Goal: Transaction & Acquisition: Purchase product/service

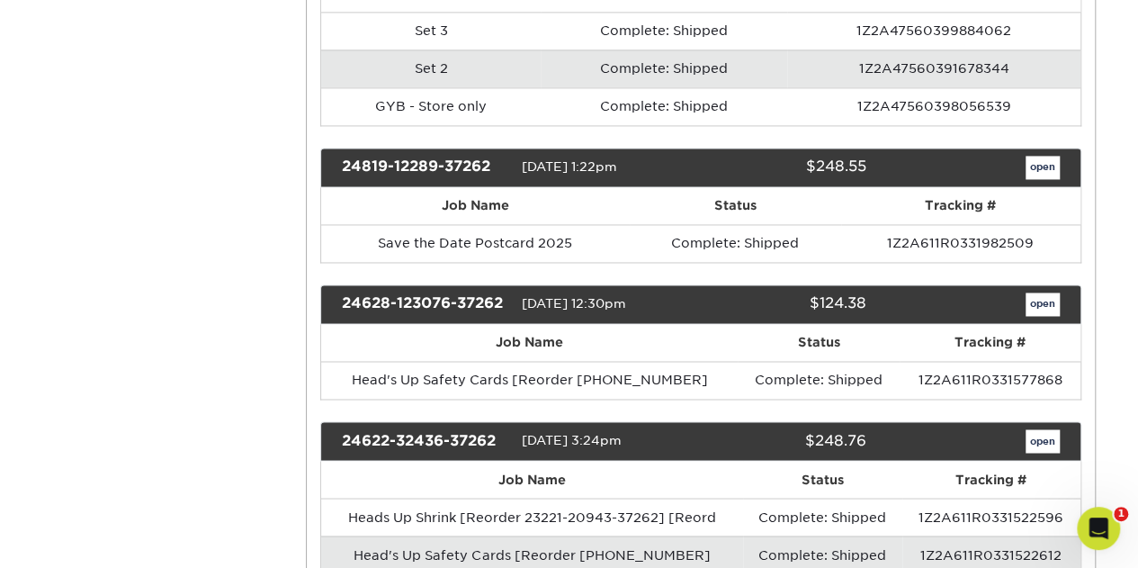
scroll to position [1324, 0]
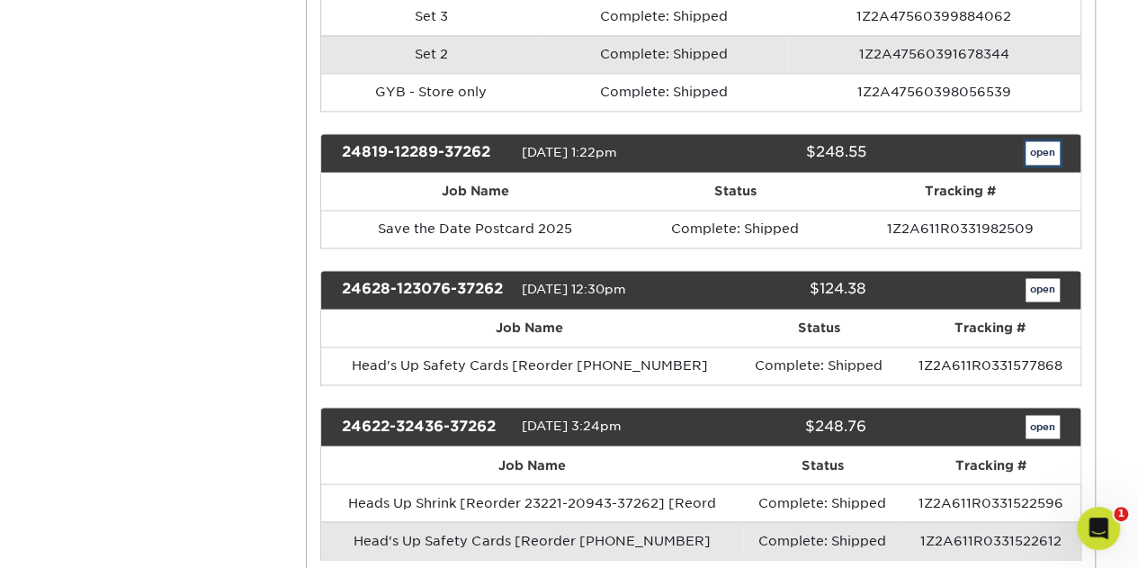
click at [1037, 141] on link "open" at bounding box center [1043, 152] width 34 height 23
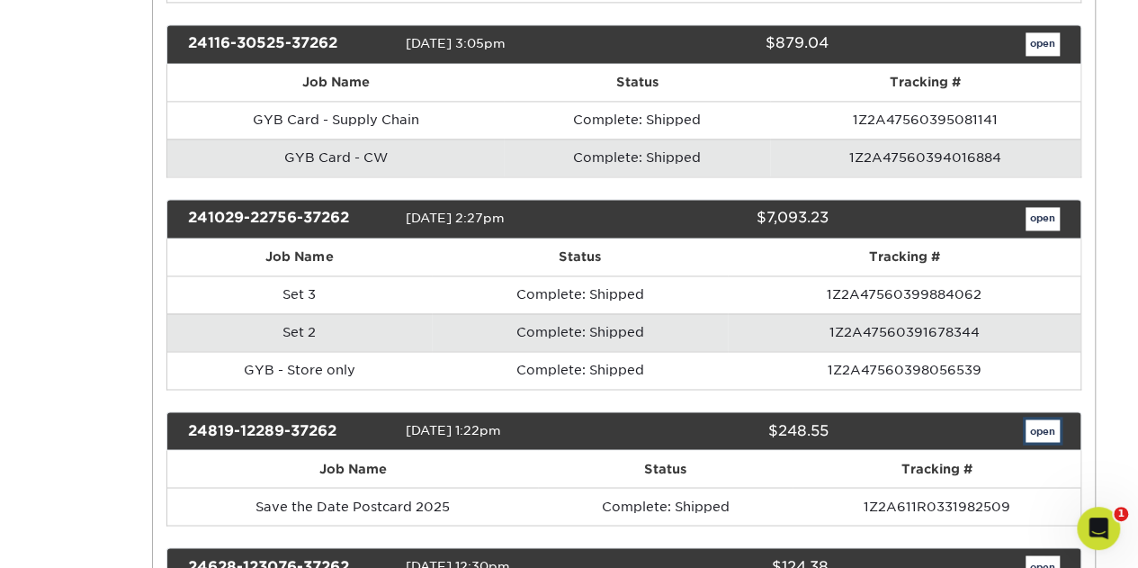
scroll to position [0, 0]
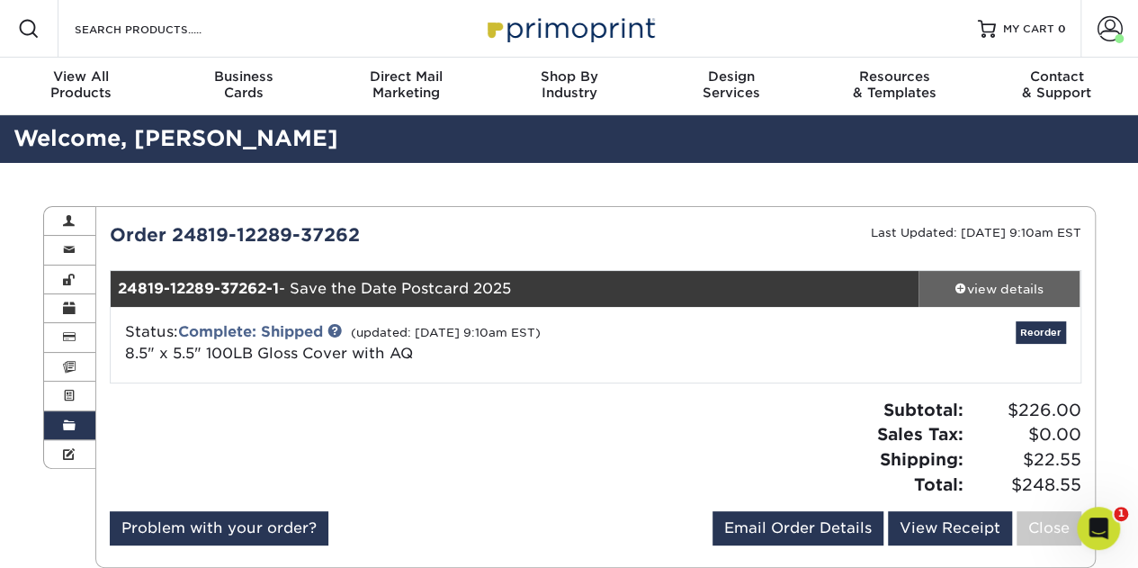
click at [961, 283] on span at bounding box center [961, 288] width 13 height 13
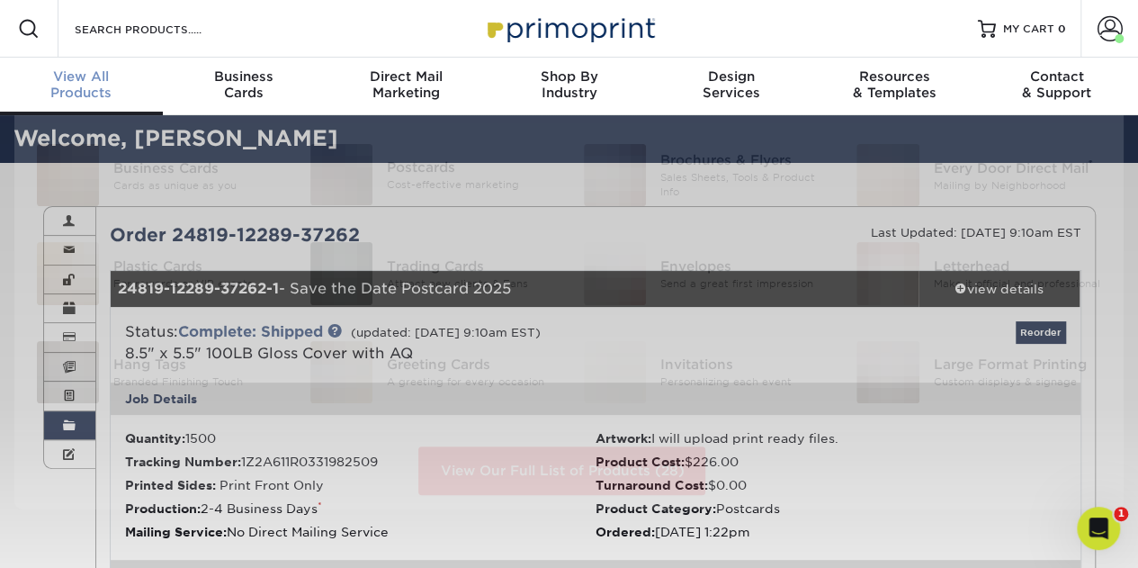
click at [94, 75] on span "View All" at bounding box center [81, 76] width 163 height 16
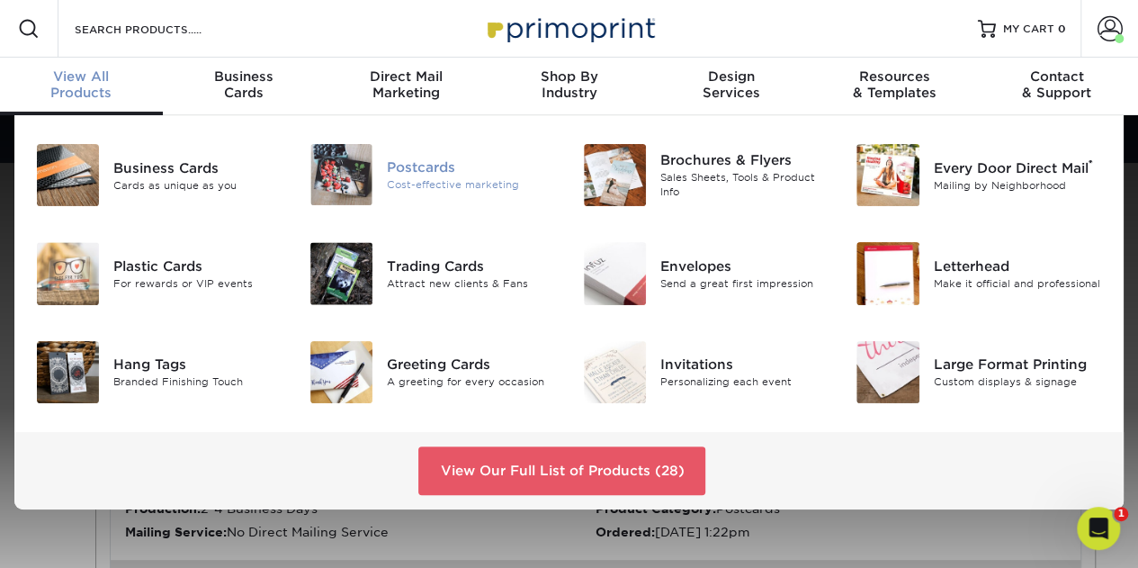
click at [421, 182] on div "Cost-effective marketing" at bounding box center [471, 184] width 169 height 15
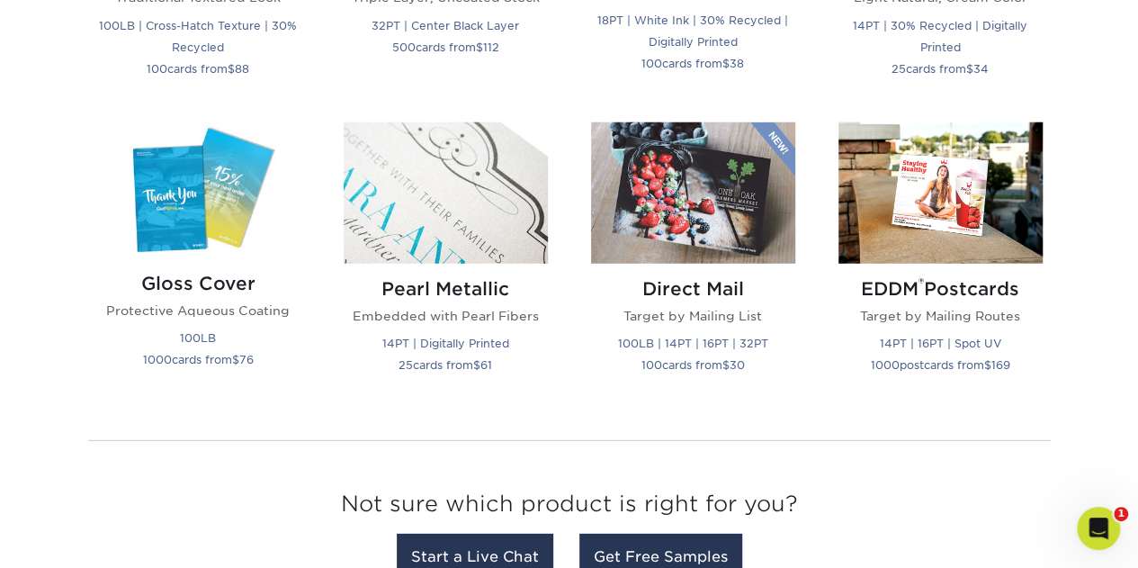
scroll to position [2316, 0]
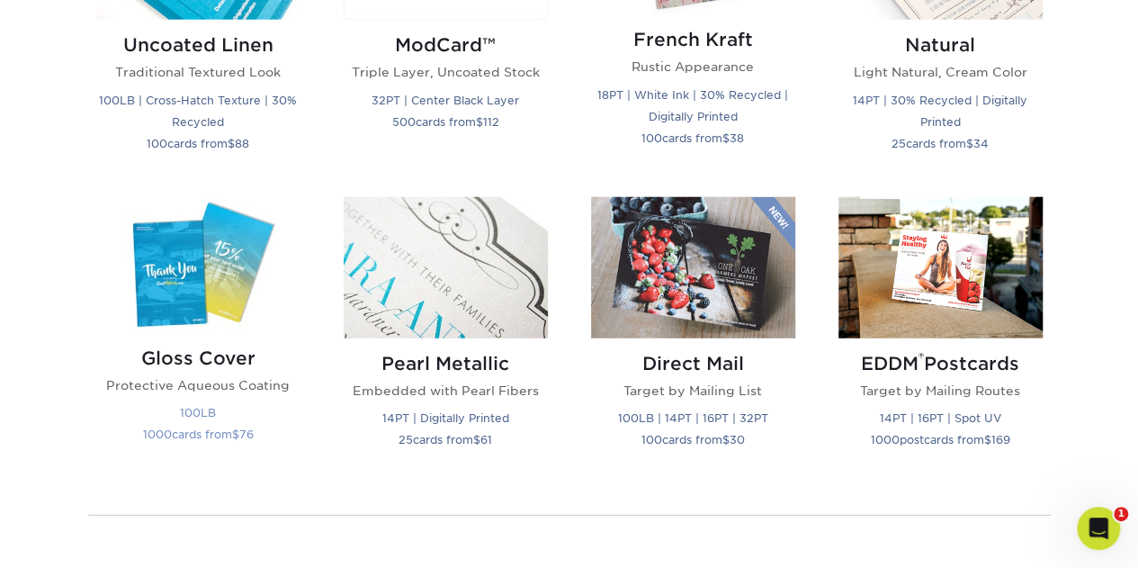
click at [176, 291] on img at bounding box center [198, 265] width 204 height 136
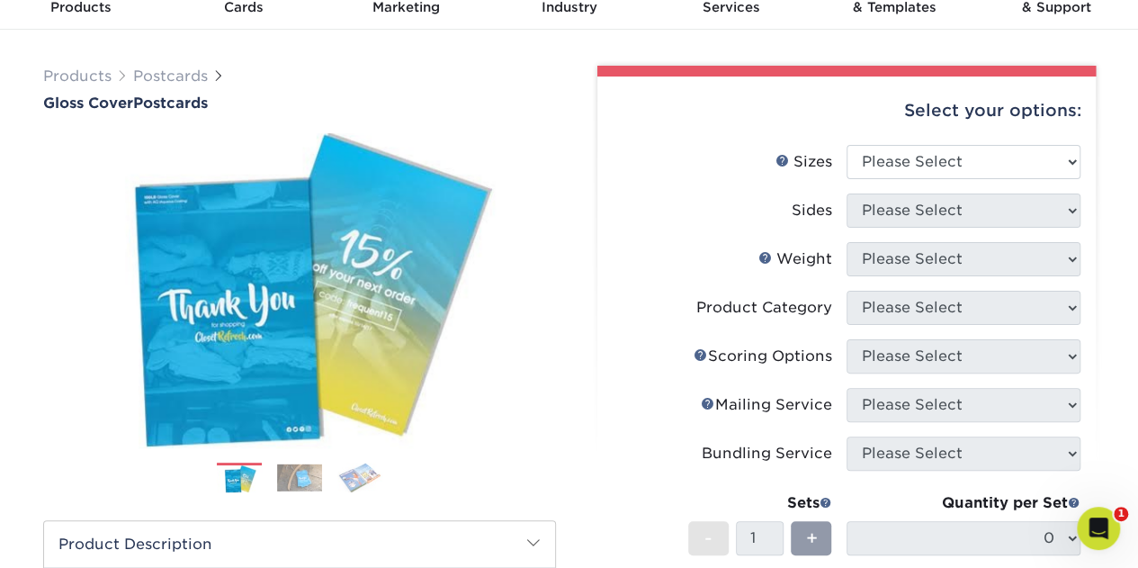
scroll to position [89, 0]
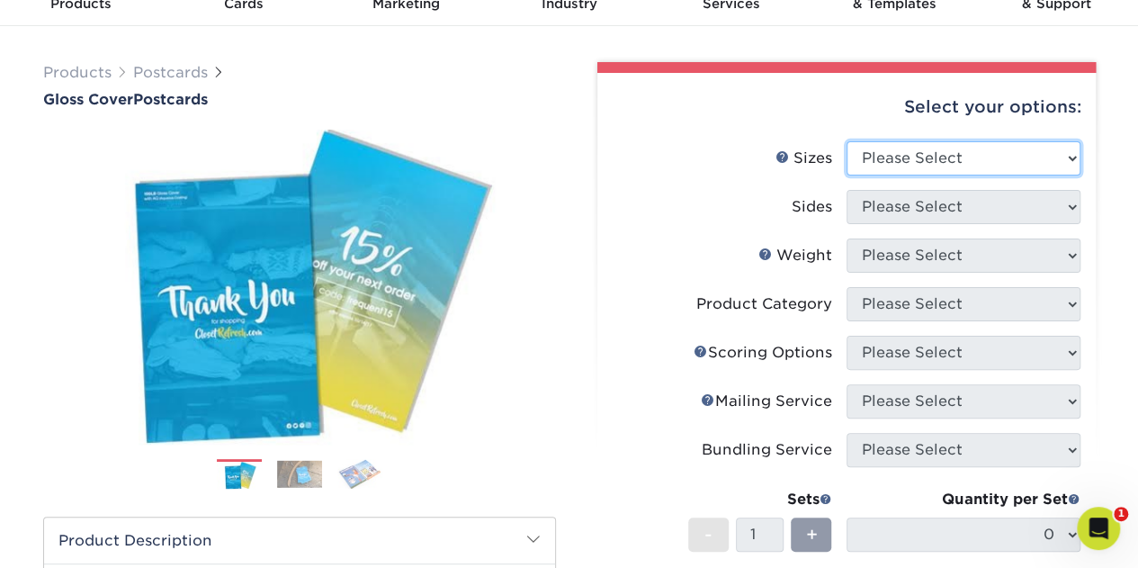
click at [1069, 157] on select "Please Select 2" x 8" 3" x 4" 3" x 5" 3.5" x 8.5" 4" x 6" 4" x 9" 4.25" x 5.5" …" at bounding box center [964, 158] width 234 height 34
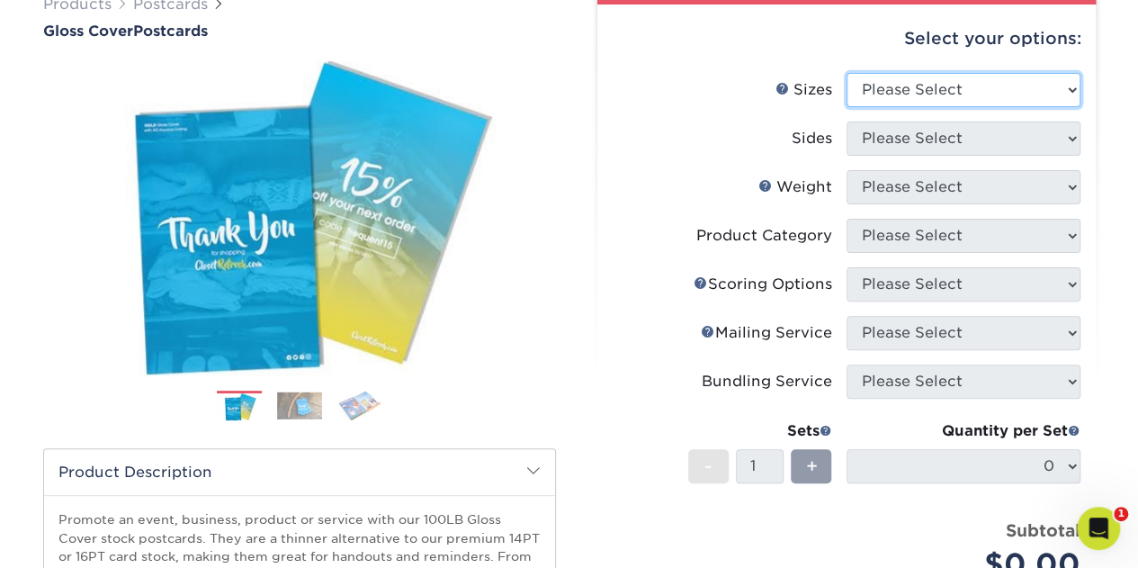
scroll to position [163, 0]
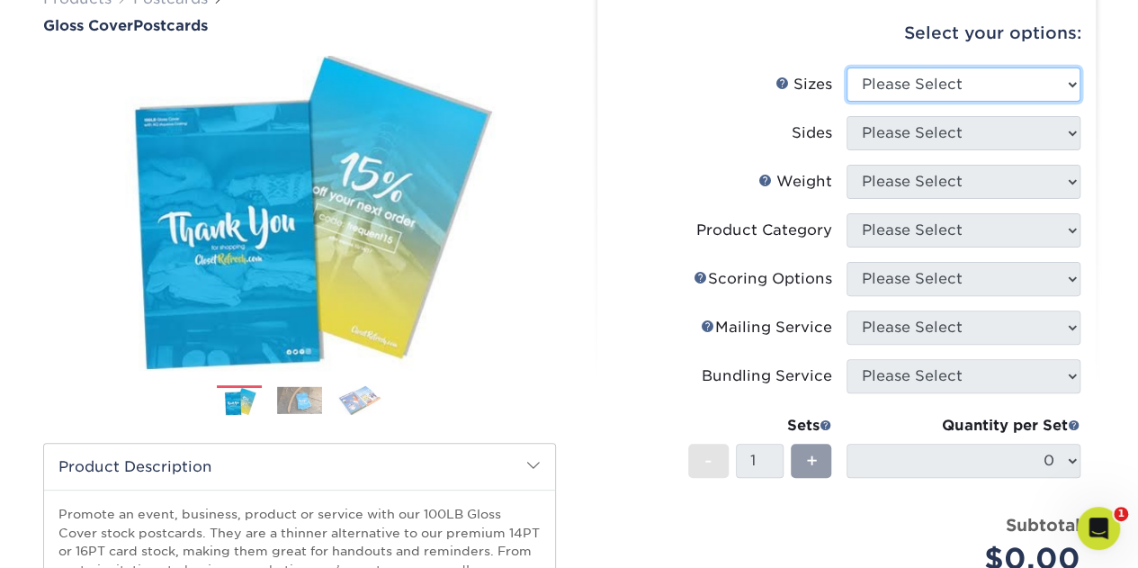
click at [1067, 78] on select "Please Select 2" x 8" 3" x 4" 3" x 5" 3.5" x 8.5" 4" x 6" 4" x 9" 4.25" x 5.5" …" at bounding box center [964, 84] width 234 height 34
select select "5.50x8.50"
click at [847, 67] on select "Please Select 2" x 8" 3" x 4" 3" x 5" 3.5" x 8.5" 4" x 6" 4" x 9" 4.25" x 5.5" …" at bounding box center [964, 84] width 234 height 34
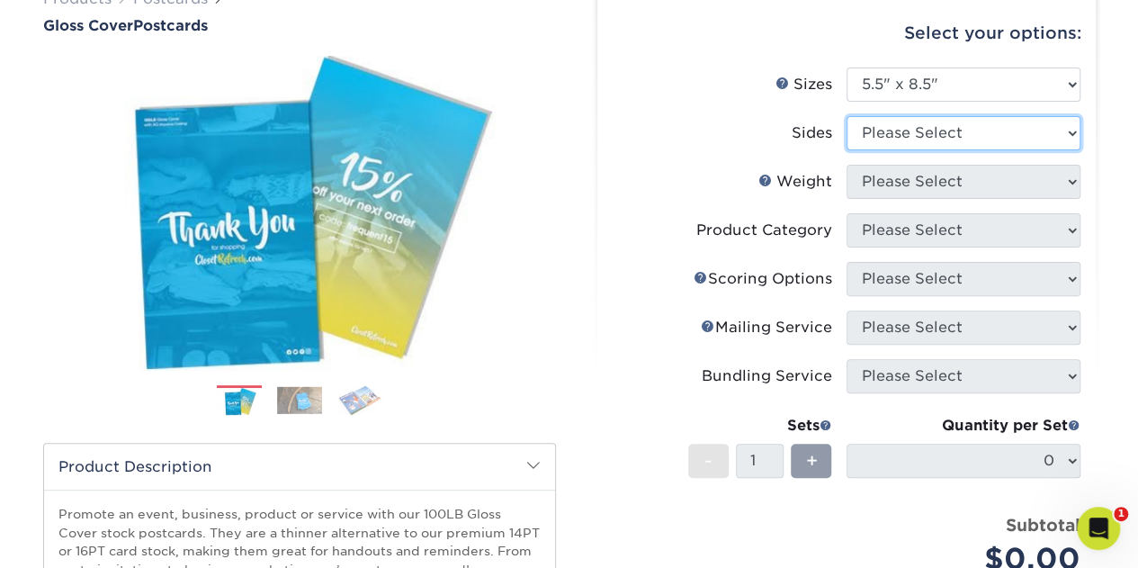
click at [1076, 138] on select "Please Select Print Both Sides Print Front Only" at bounding box center [964, 133] width 234 height 34
select select "32d3c223-f82c-492b-b915-ba065a00862f"
click at [847, 116] on select "Please Select Print Both Sides Print Front Only" at bounding box center [964, 133] width 234 height 34
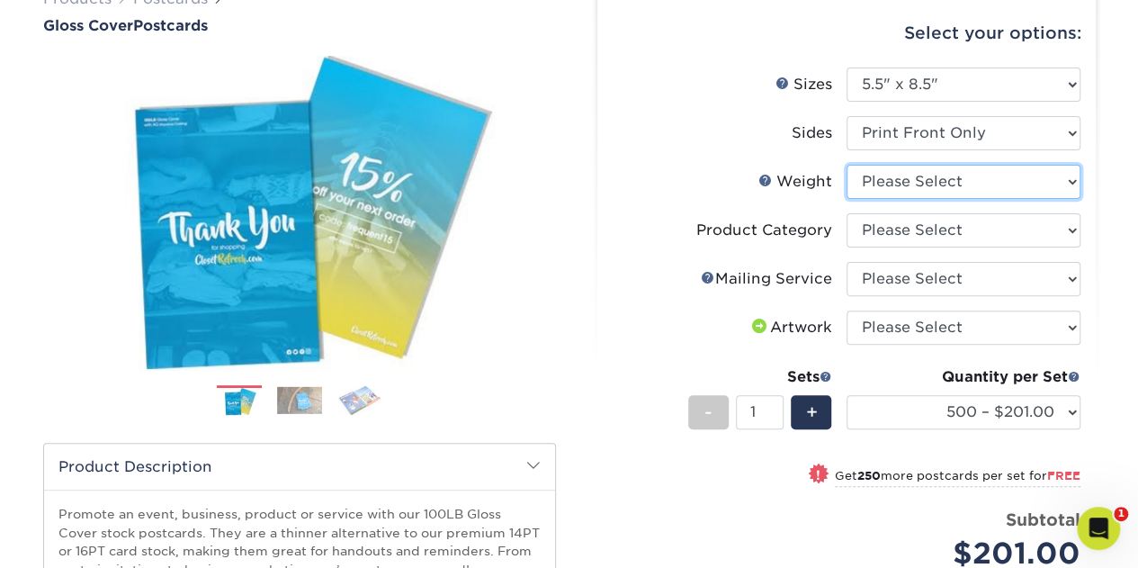
click at [1071, 177] on select "Please Select 100LB" at bounding box center [964, 182] width 234 height 34
select select "100LB"
click at [847, 165] on select "Please Select 100LB" at bounding box center [964, 182] width 234 height 34
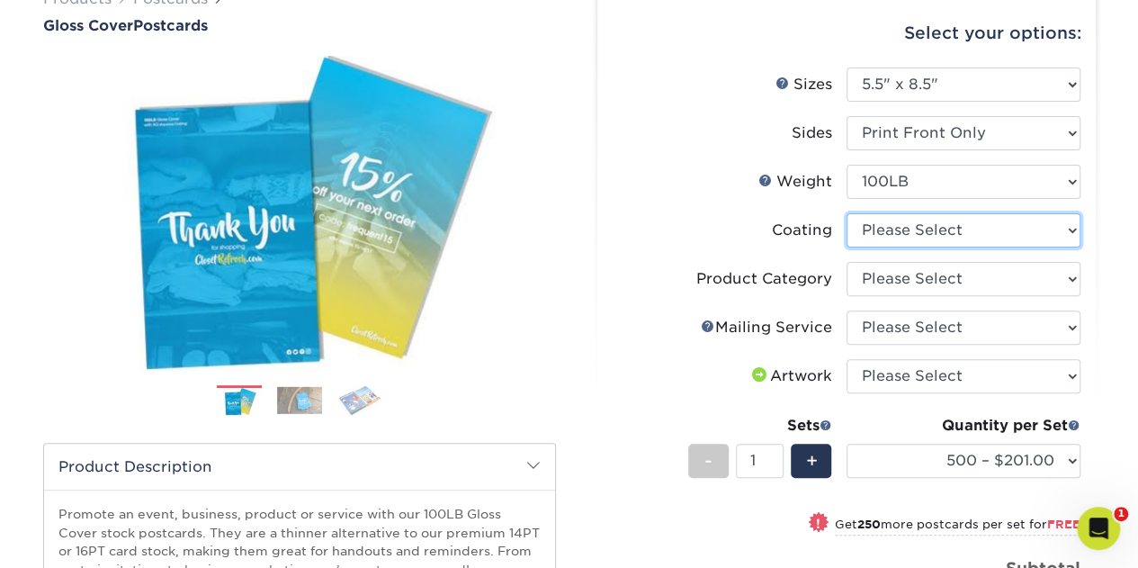
click at [1072, 231] on select at bounding box center [964, 230] width 234 height 34
select select "d41dab50-ff65-4f4f-bb17-2afe4d36ae33"
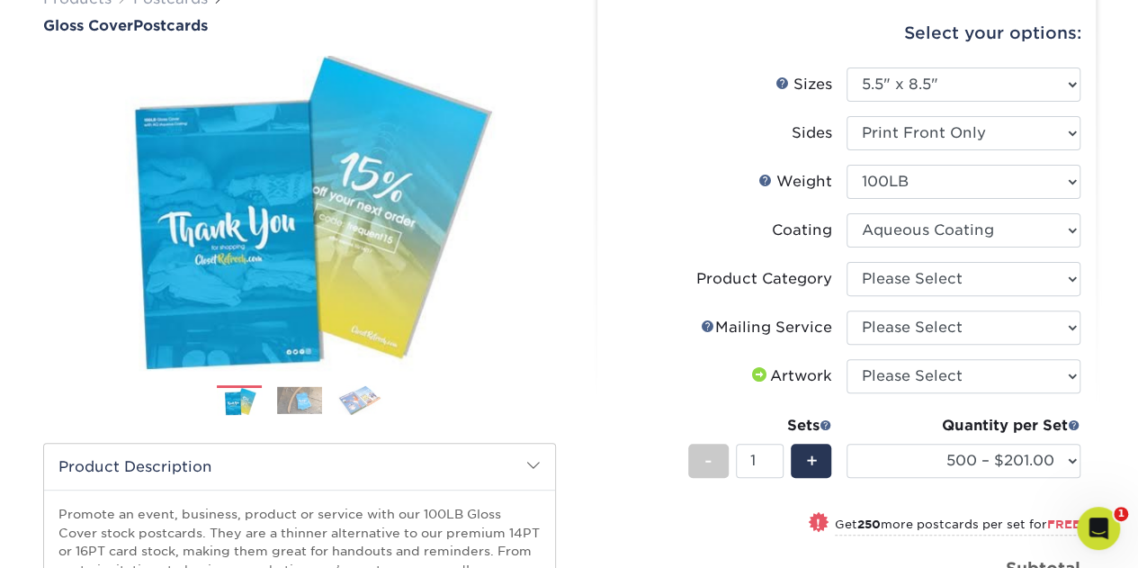
click at [847, 213] on select at bounding box center [964, 230] width 234 height 34
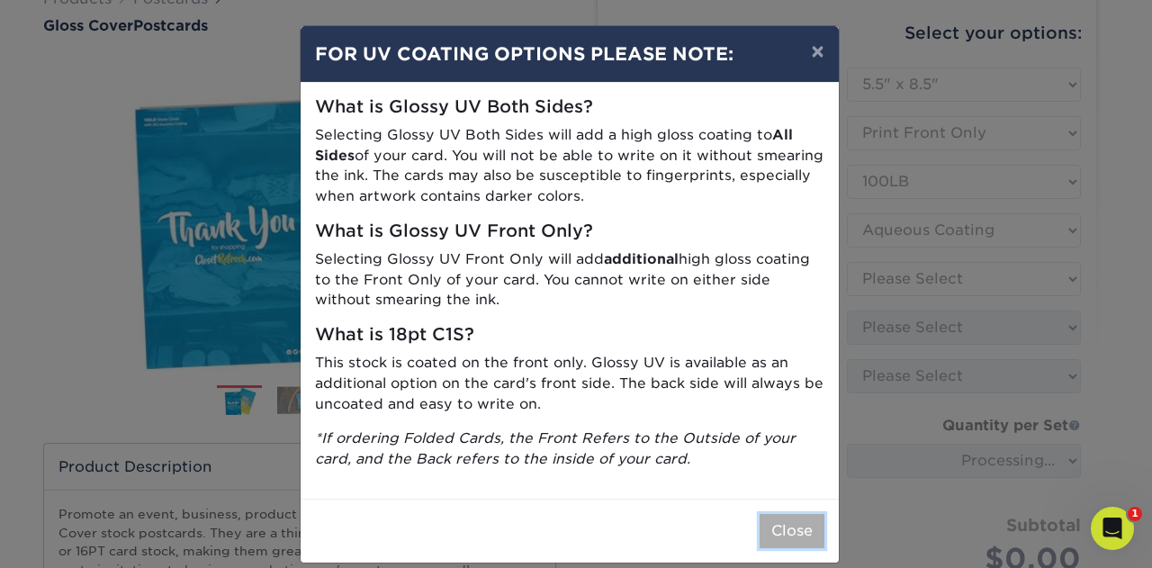
click at [783, 537] on button "Close" at bounding box center [791, 531] width 65 height 34
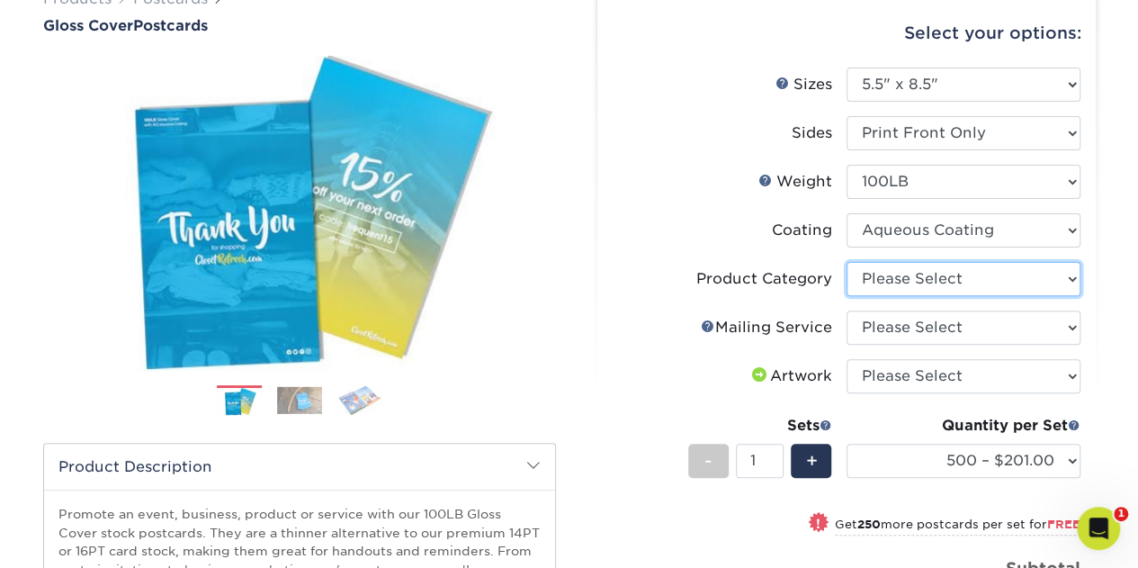
click at [1065, 283] on select "Please Select Postcards" at bounding box center [964, 279] width 234 height 34
select select "9b7272e0-d6c8-4c3c-8e97-d3a1bcdab858"
click at [847, 262] on select "Please Select Postcards" at bounding box center [964, 279] width 234 height 34
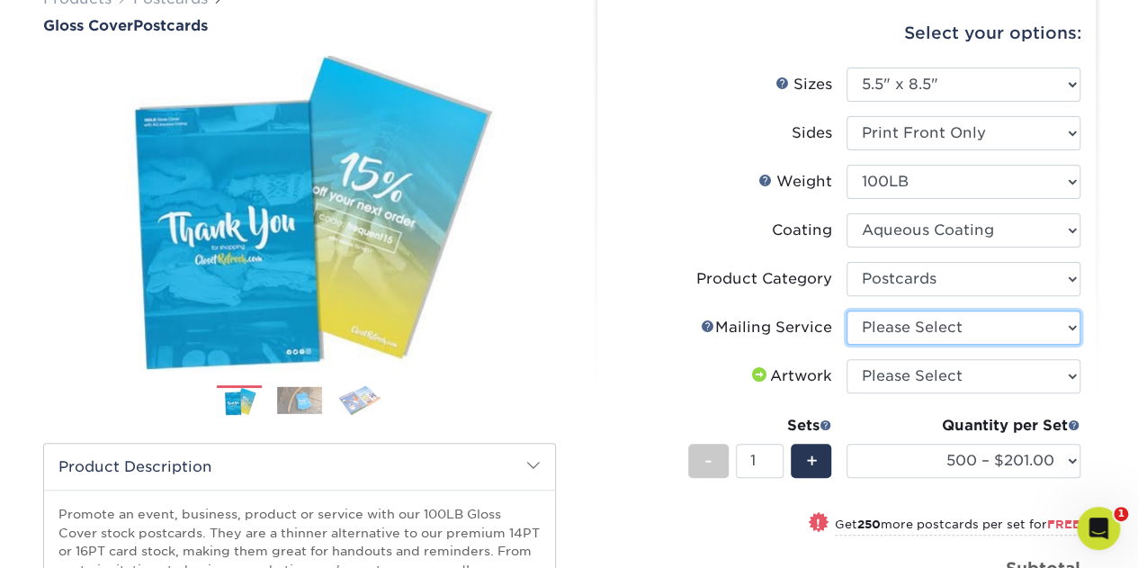
click at [1065, 325] on select "Please Select No Direct Mailing Service No, I will mail/stamp/imprint Direct Ma…" at bounding box center [964, 327] width 234 height 34
select select "3e5e9bdd-d78a-4c28-a41d-fe1407925ca6"
click at [847, 310] on select "Please Select No Direct Mailing Service No, I will mail/stamp/imprint Direct Ma…" at bounding box center [964, 327] width 234 height 34
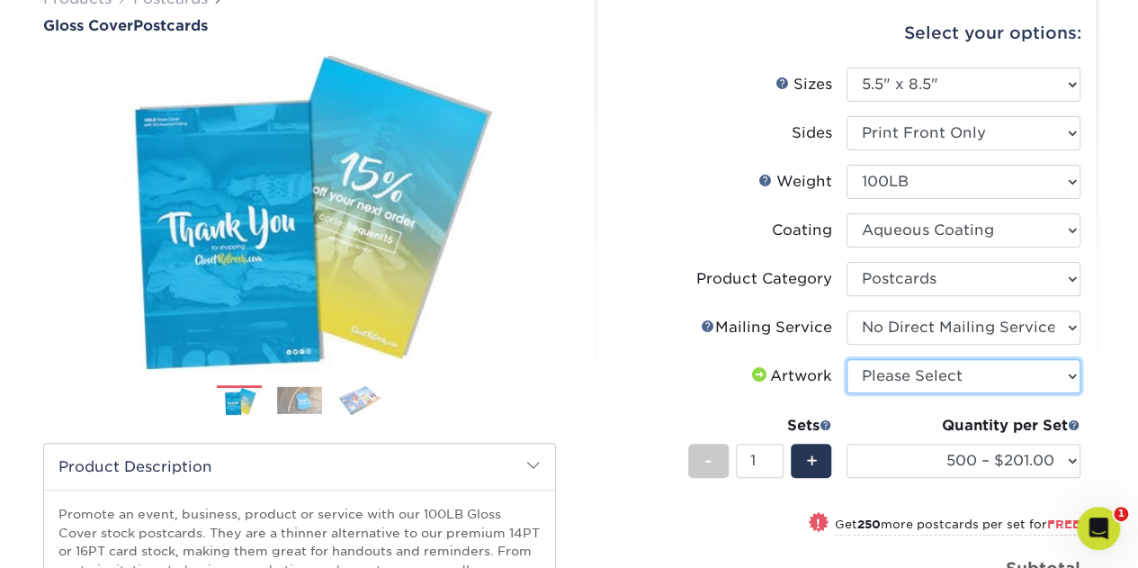
click at [1073, 374] on select "Please Select I will upload files I need a design - $150" at bounding box center [964, 376] width 234 height 34
select select "upload"
click at [847, 359] on select "Please Select I will upload files I need a design - $150" at bounding box center [964, 376] width 234 height 34
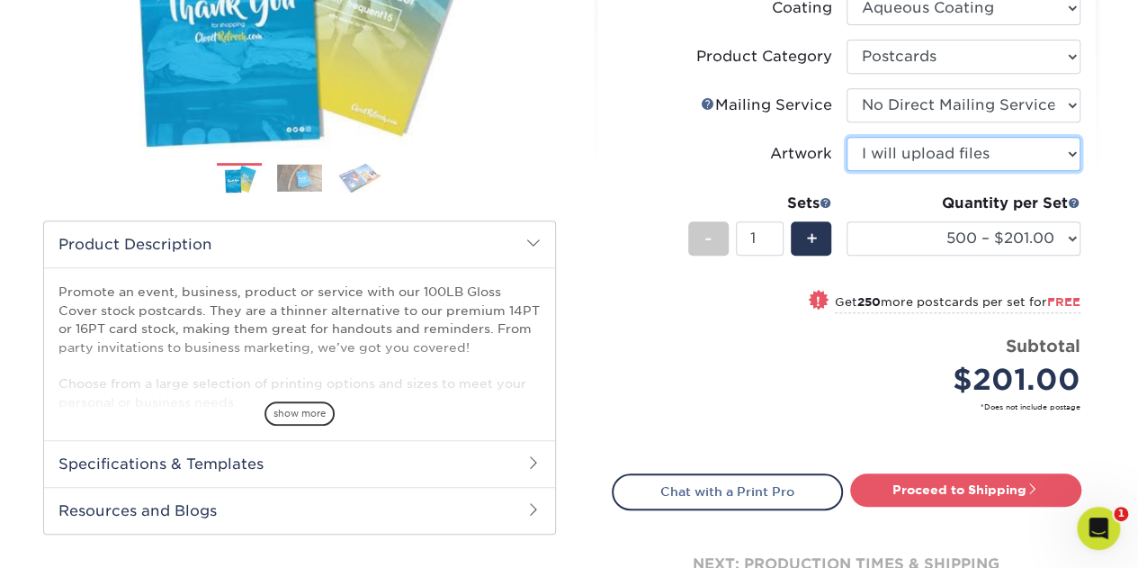
scroll to position [412, 0]
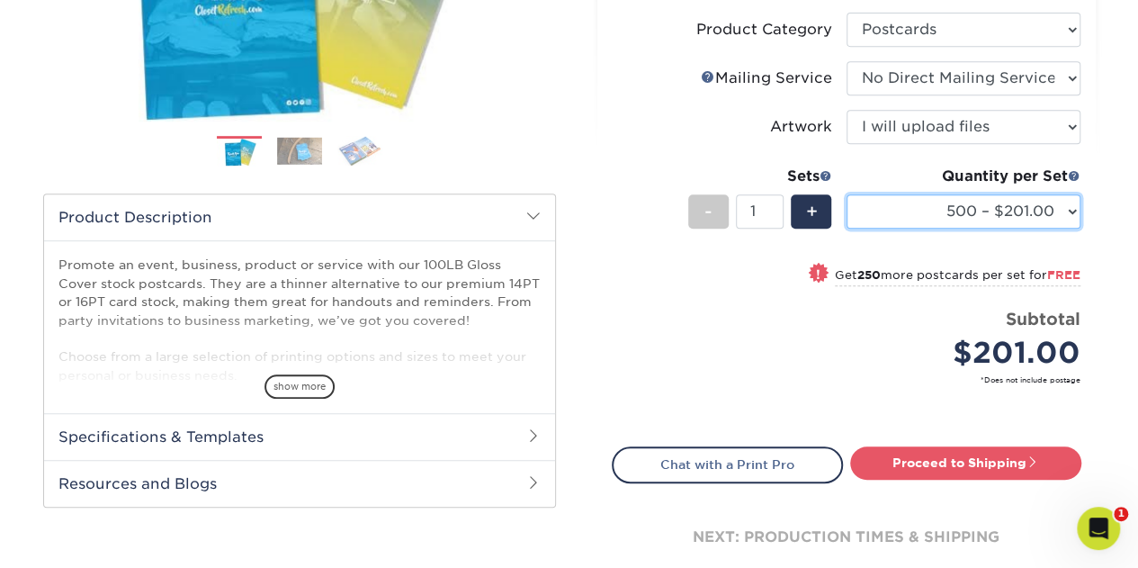
click at [1074, 211] on select "500 – $201.00 750 – $181.00 1000 – $232.00 1500 – $226.00 2000 – $280.00 2500 –…" at bounding box center [964, 211] width 234 height 34
select select "1500 – $226.00"
click at [847, 194] on select "500 – $201.00 750 – $181.00 1000 – $232.00 1500 – $226.00 2000 – $280.00 2500 –…" at bounding box center [964, 211] width 234 height 34
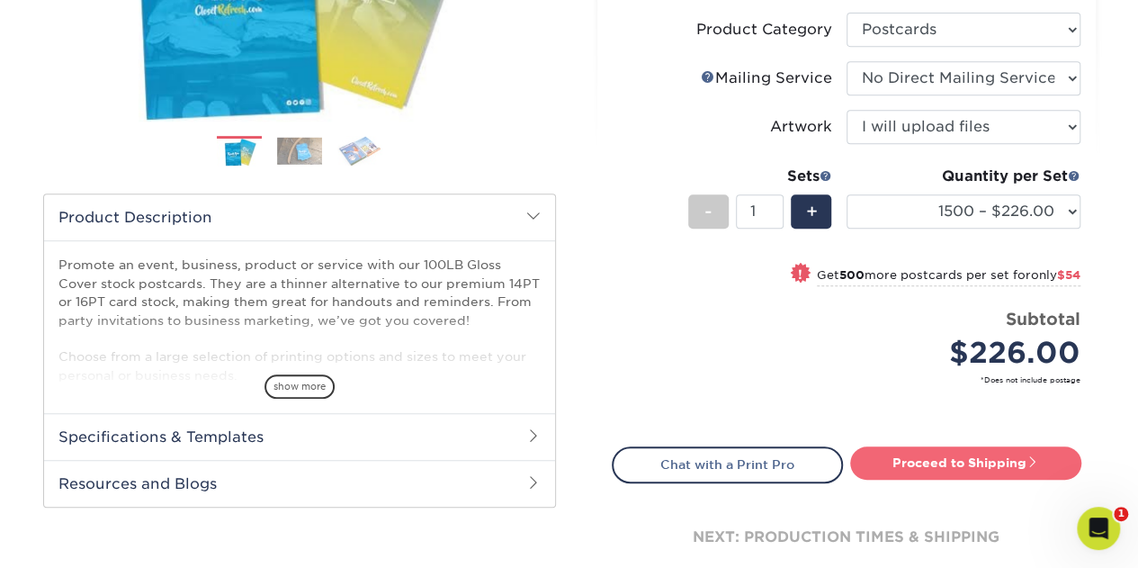
click at [973, 463] on link "Proceed to Shipping" at bounding box center [965, 462] width 231 height 32
type input "Set 1"
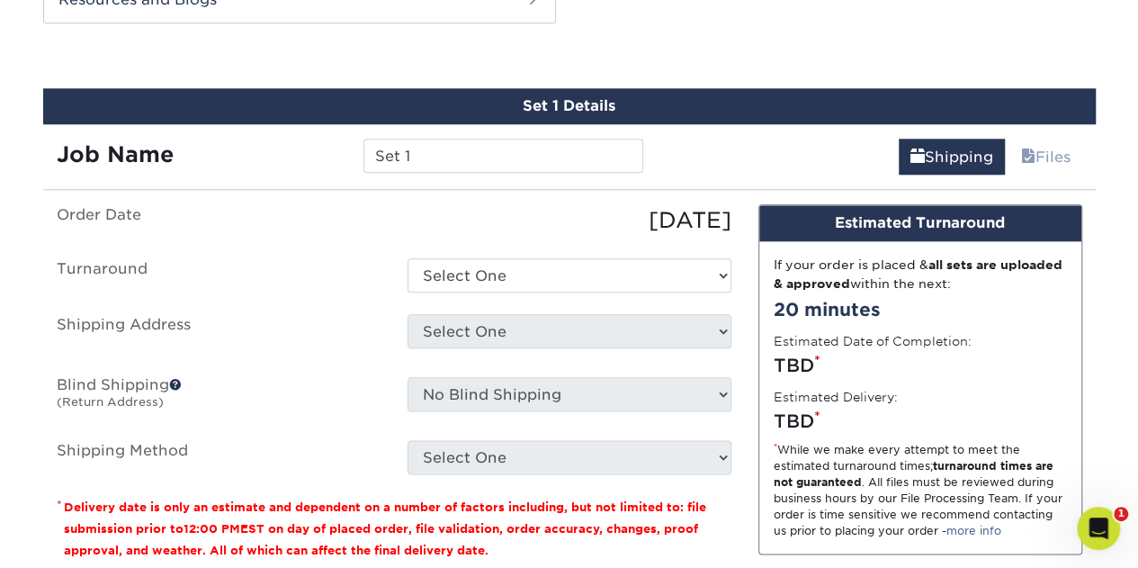
scroll to position [907, 0]
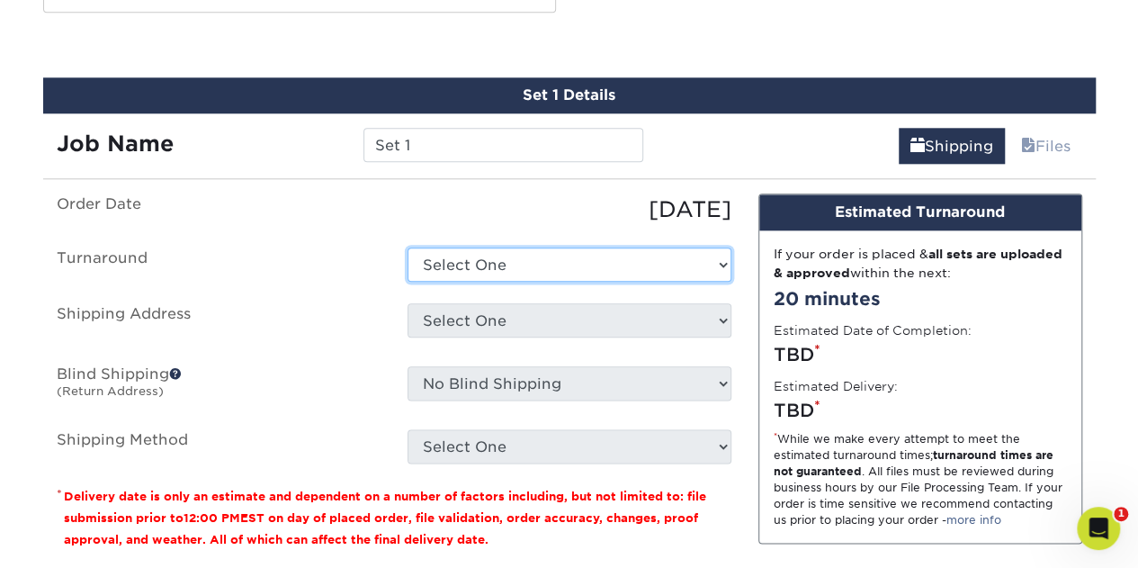
click at [720, 265] on select "Select One 2-4 Business Days 2 Day Next Business Day" at bounding box center [570, 264] width 324 height 34
select select "32d59588-6cde-48b4-b81e-83ab658a2e4c"
click at [408, 247] on select "Select One 2-4 Business Days 2 Day Next Business Day" at bounding box center [570, 264] width 324 height 34
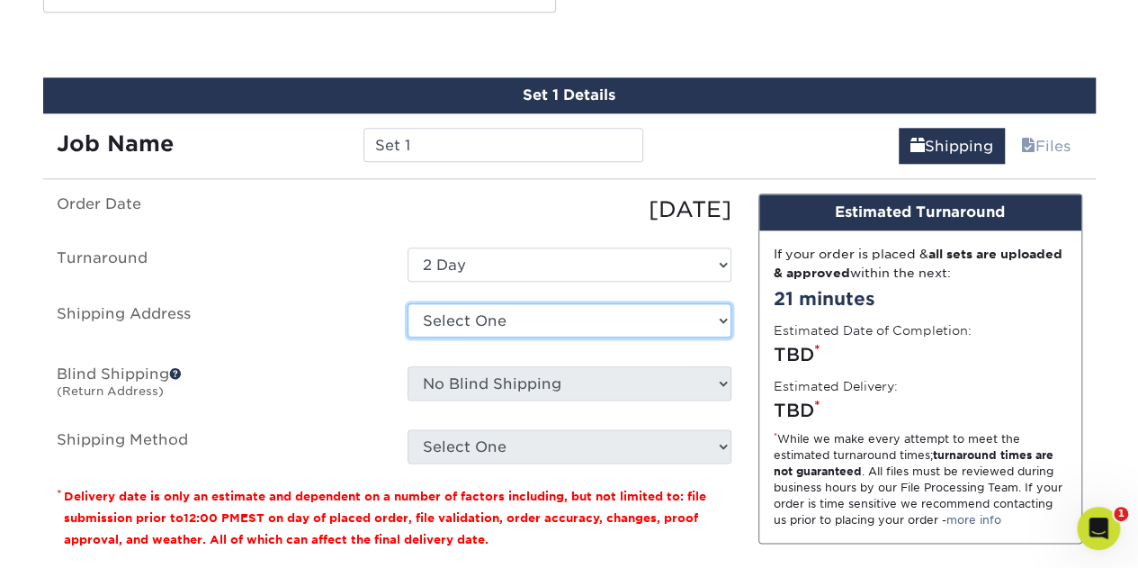
click at [716, 319] on select "Select One Caught Orange Handed cards for SAM F&D BOB Fiber Choice 10 ct Sell S…" at bounding box center [570, 320] width 324 height 34
select select "271090"
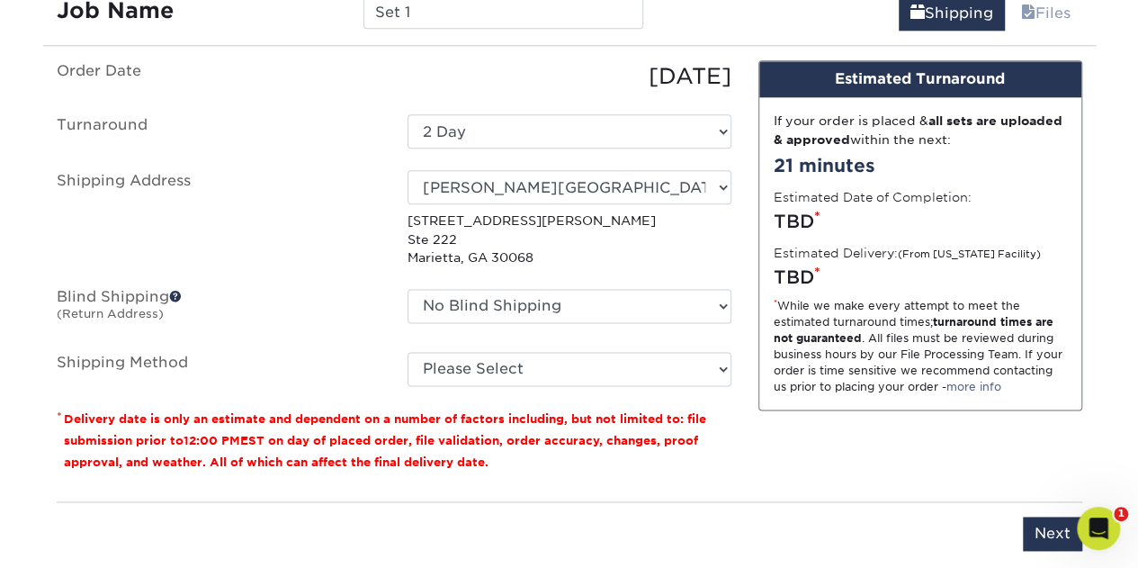
scroll to position [1071, 0]
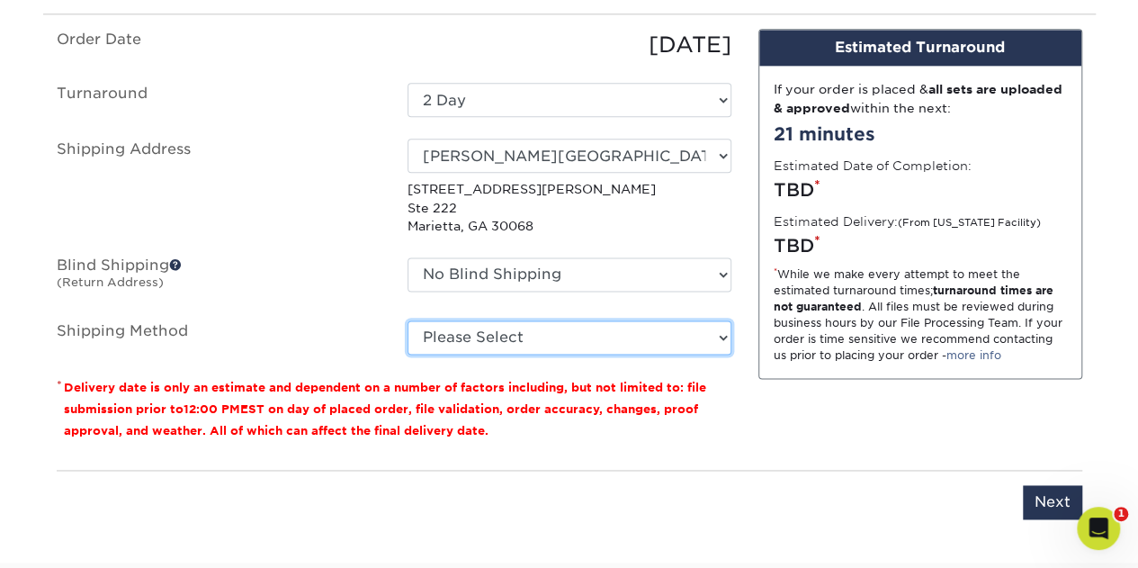
click at [720, 337] on select "Please Select Ground Shipping (+$23.99) 3 Day Shipping Service (+$42.66) 2 Day …" at bounding box center [570, 337] width 324 height 34
click at [408, 320] on select "Please Select Ground Shipping (+$23.99) 3 Day Shipping Service (+$42.66) 2 Day …" at bounding box center [570, 337] width 324 height 34
click at [711, 328] on select "Please Select Ground Shipping (+$23.99) 3 Day Shipping Service (+$42.66) 2 Day …" at bounding box center [570, 337] width 324 height 34
click at [408, 320] on select "Please Select Ground Shipping (+$23.99) 3 Day Shipping Service (+$42.66) 2 Day …" at bounding box center [570, 337] width 324 height 34
click at [698, 328] on select "Please Select Ground Shipping (+$23.99) 3 Day Shipping Service (+$42.66) 2 Day …" at bounding box center [570, 337] width 324 height 34
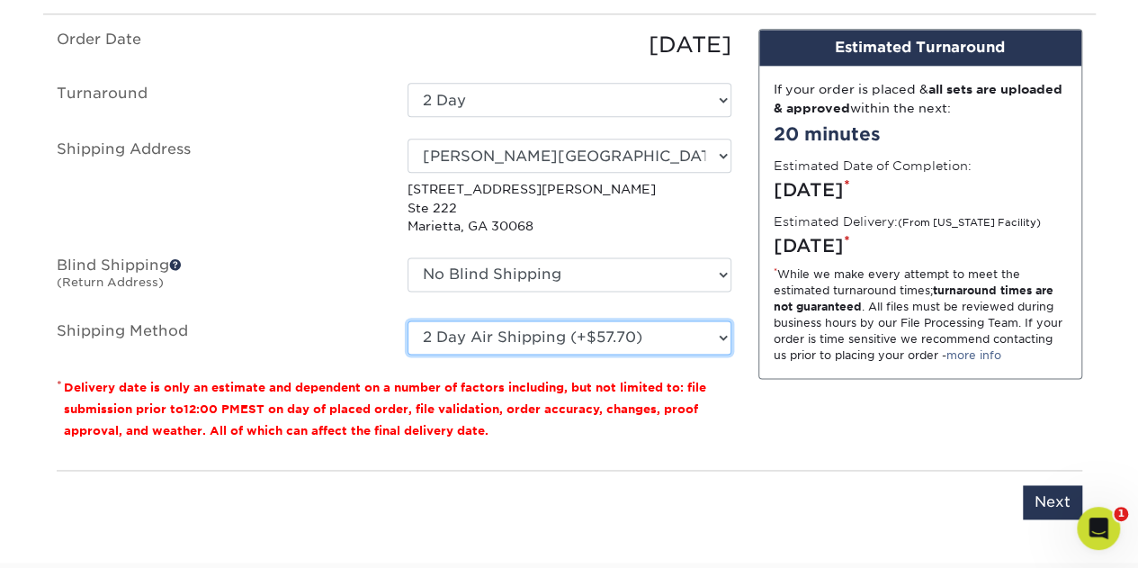
click at [408, 320] on select "Please Select Ground Shipping (+$23.99) 3 Day Shipping Service (+$42.66) 2 Day …" at bounding box center [570, 337] width 324 height 34
click at [725, 335] on select "Please Select Ground Shipping (+$23.99) 3 Day Shipping Service (+$42.66) 2 Day …" at bounding box center [570, 337] width 324 height 34
click at [408, 320] on select "Please Select Ground Shipping (+$23.99) 3 Day Shipping Service (+$42.66) 2 Day …" at bounding box center [570, 337] width 324 height 34
click at [720, 336] on select "Please Select Ground Shipping (+$23.99) 3 Day Shipping Service (+$42.66) 2 Day …" at bounding box center [570, 337] width 324 height 34
select select "02"
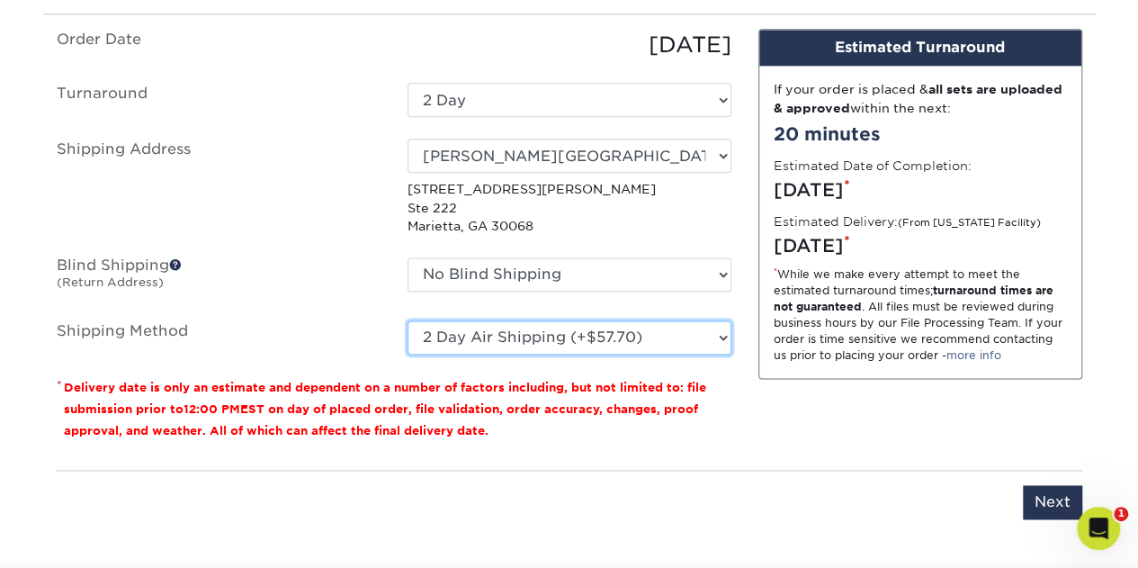
click at [408, 320] on select "Please Select Ground Shipping (+$23.99) 3 Day Shipping Service (+$42.66) 2 Day …" at bounding box center [570, 337] width 324 height 34
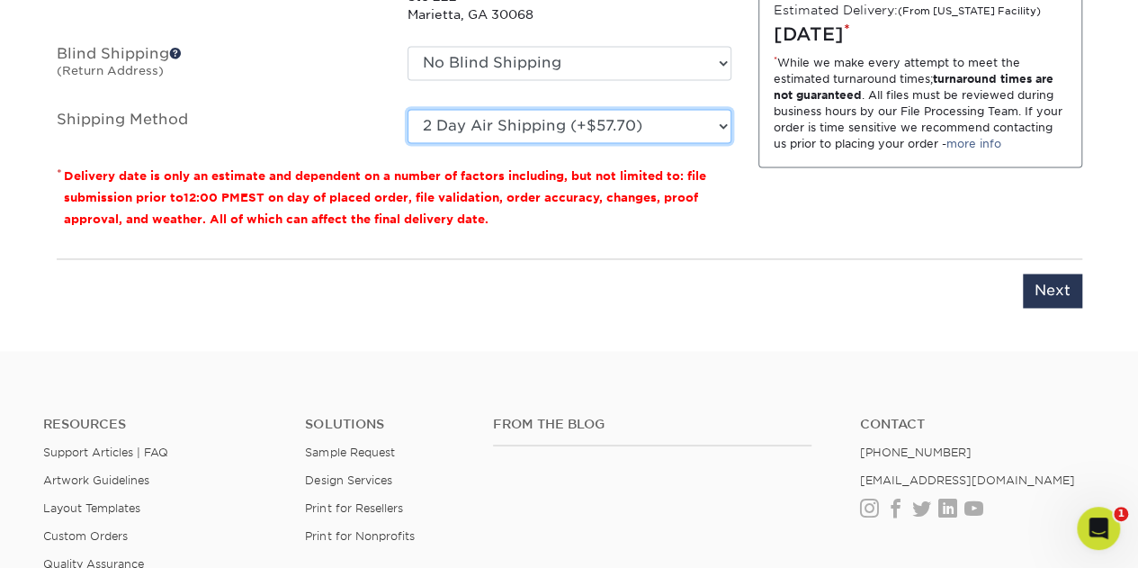
scroll to position [1287, 0]
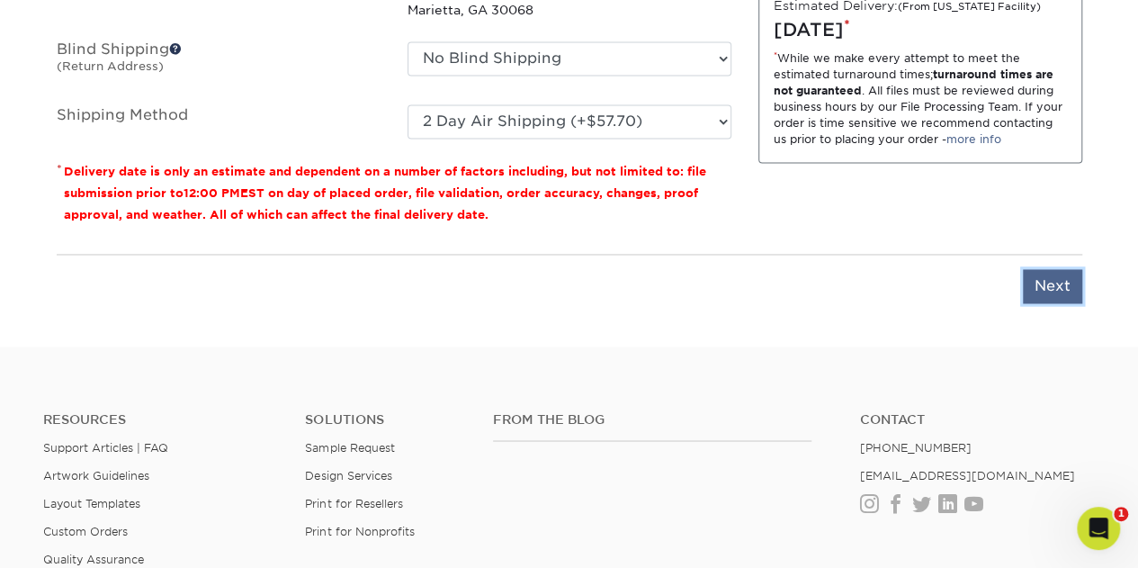
click at [1056, 280] on input "Next" at bounding box center [1052, 286] width 59 height 34
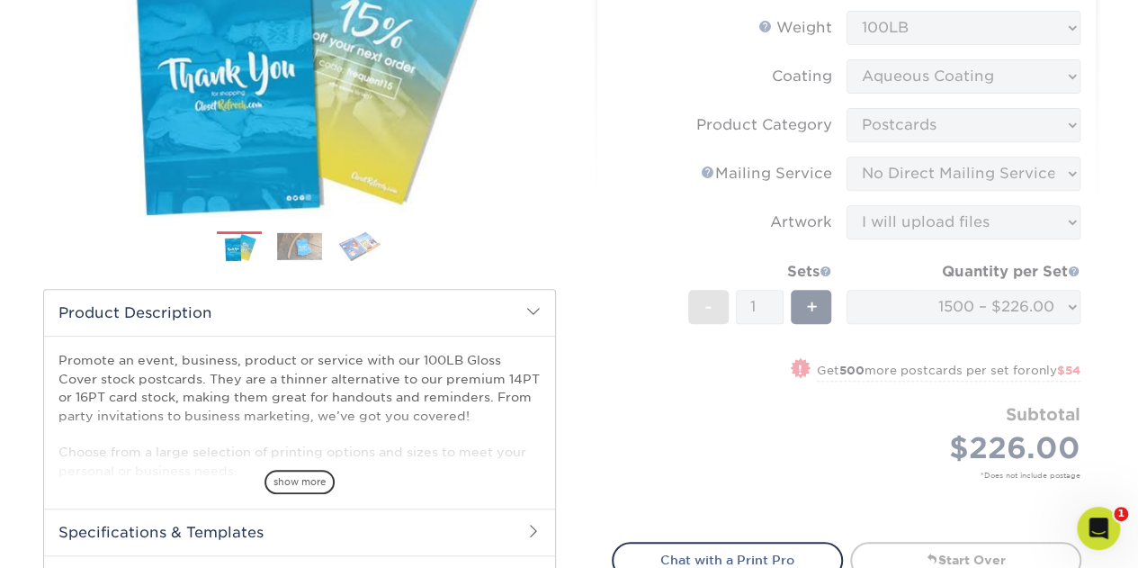
scroll to position [247, 0]
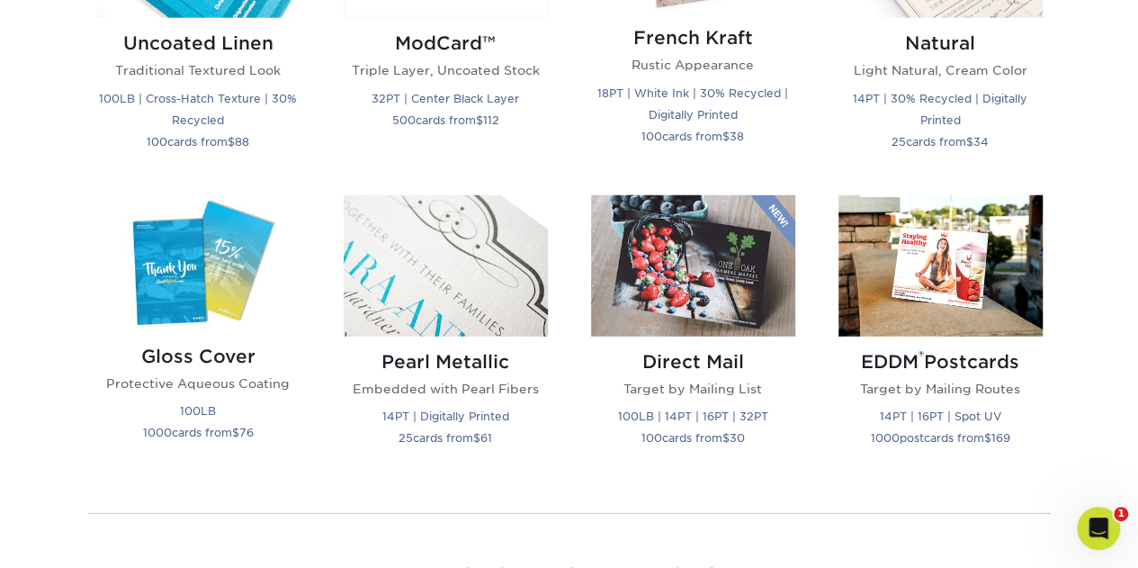
scroll to position [2303, 0]
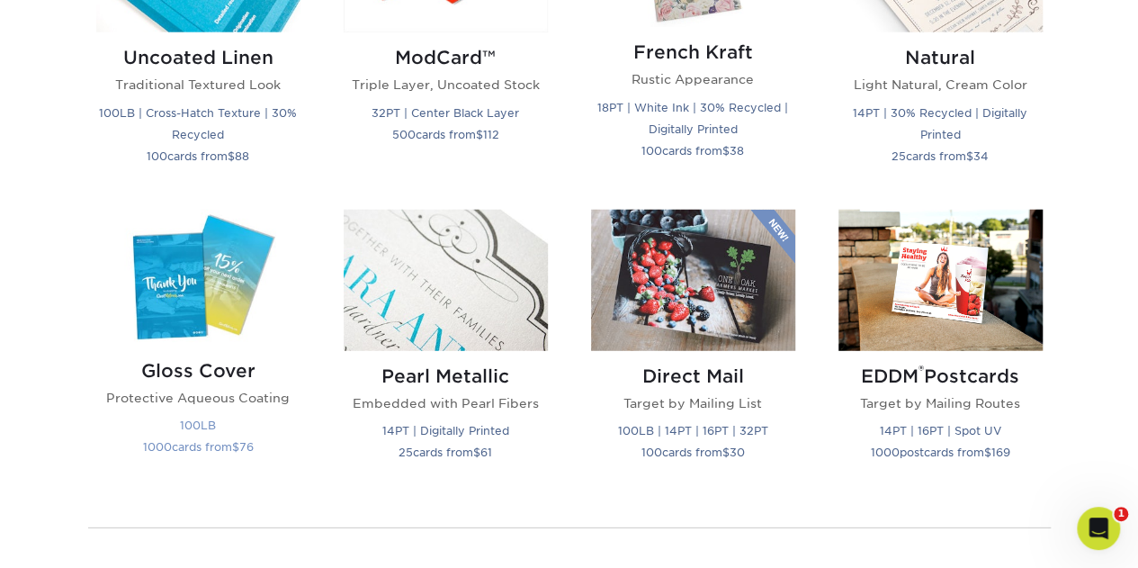
click at [211, 292] on img at bounding box center [198, 278] width 204 height 136
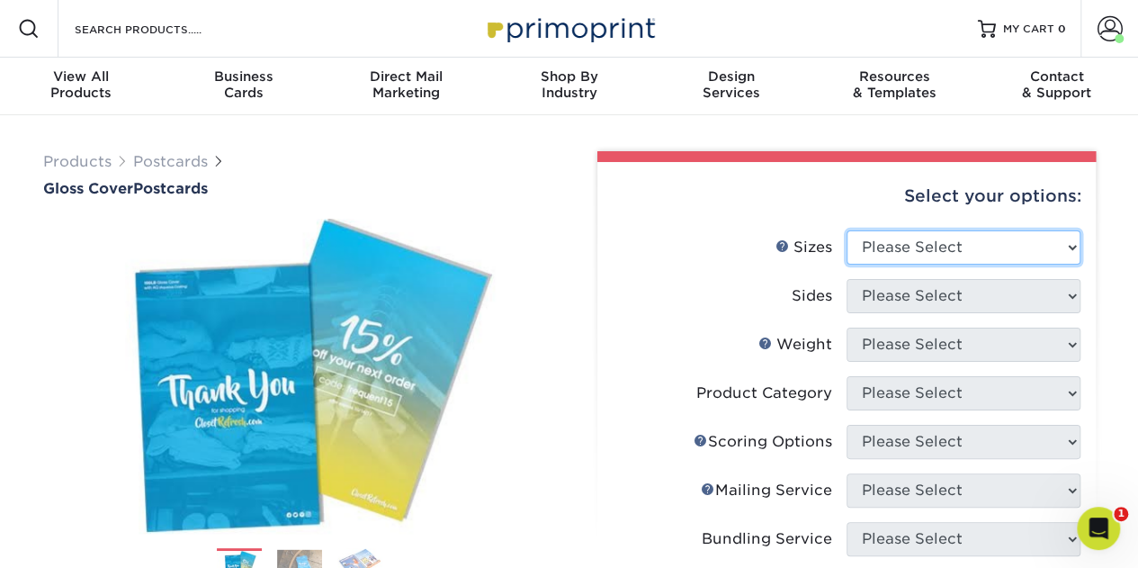
click at [1072, 247] on select "Please Select 2" x 8" 3" x 4" 3" x 5" 3.5" x 8.5" 4" x 6" 4" x 9" 4.25" x 5.5" …" at bounding box center [964, 247] width 234 height 34
select select "5.50x8.50"
click at [847, 230] on select "Please Select 2" x 8" 3" x 4" 3" x 5" 3.5" x 8.5" 4" x 6" 4" x 9" 4.25" x 5.5" …" at bounding box center [964, 247] width 234 height 34
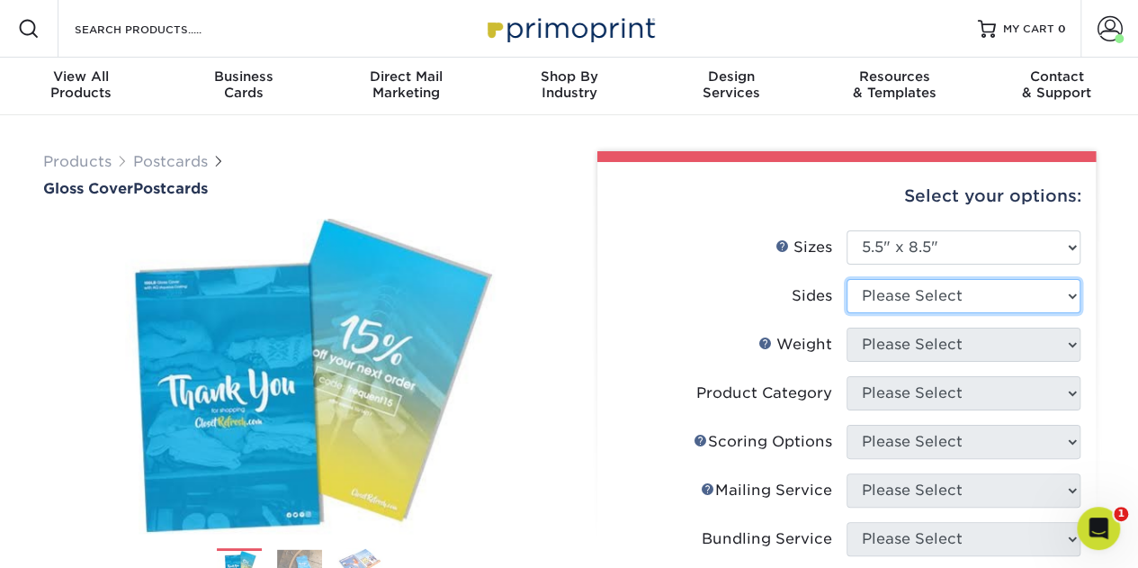
click at [1006, 294] on select "Please Select Print Both Sides Print Front Only" at bounding box center [964, 296] width 234 height 34
select select "32d3c223-f82c-492b-b915-ba065a00862f"
click at [847, 279] on select "Please Select Print Both Sides Print Front Only" at bounding box center [964, 296] width 234 height 34
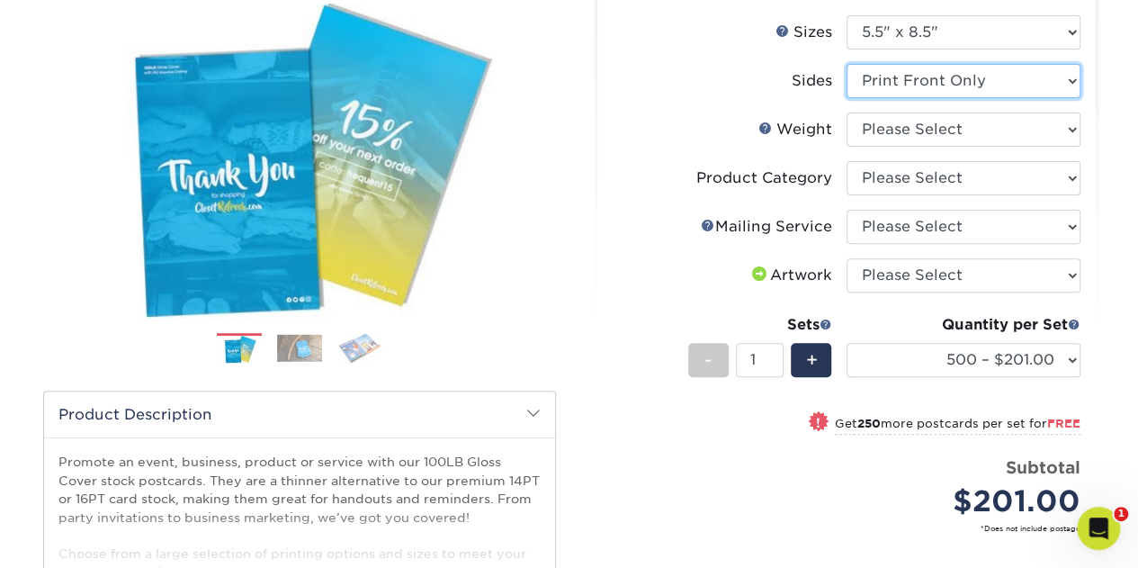
scroll to position [219, 0]
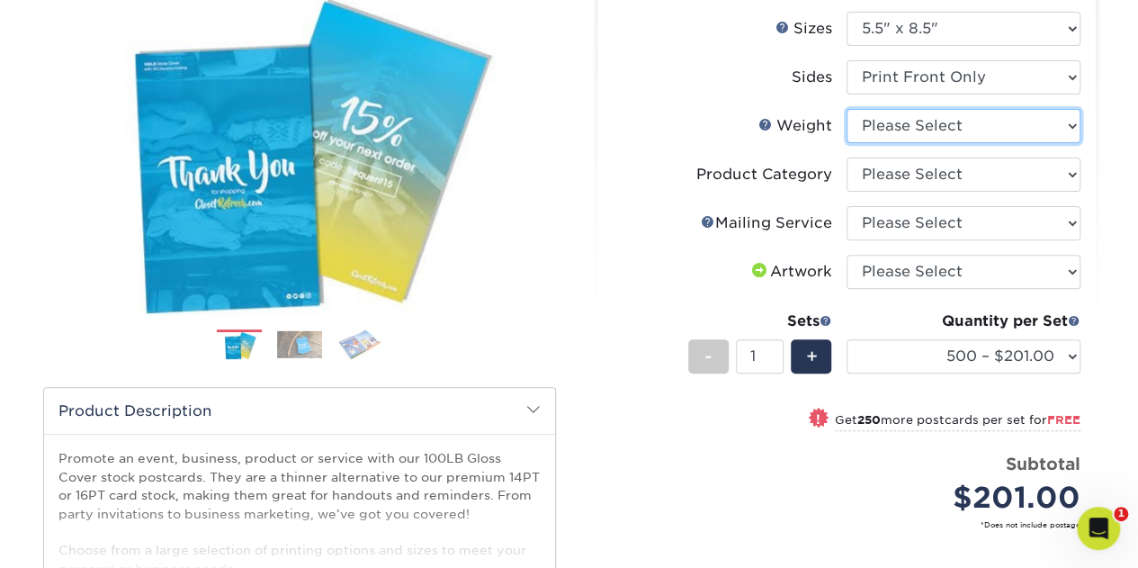
click at [1069, 126] on select "Please Select 100LB" at bounding box center [964, 126] width 234 height 34
select select "100LB"
click at [847, 109] on select "Please Select 100LB" at bounding box center [964, 126] width 234 height 34
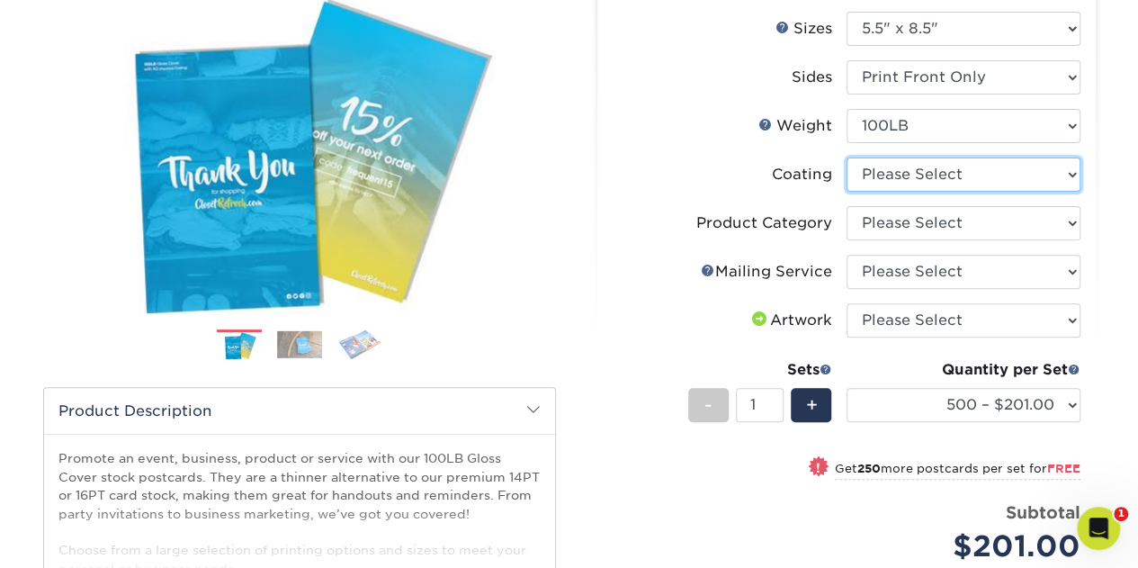
click at [1018, 172] on select at bounding box center [964, 174] width 234 height 34
select select "d41dab50-ff65-4f4f-bb17-2afe4d36ae33"
click at [847, 157] on select at bounding box center [964, 174] width 234 height 34
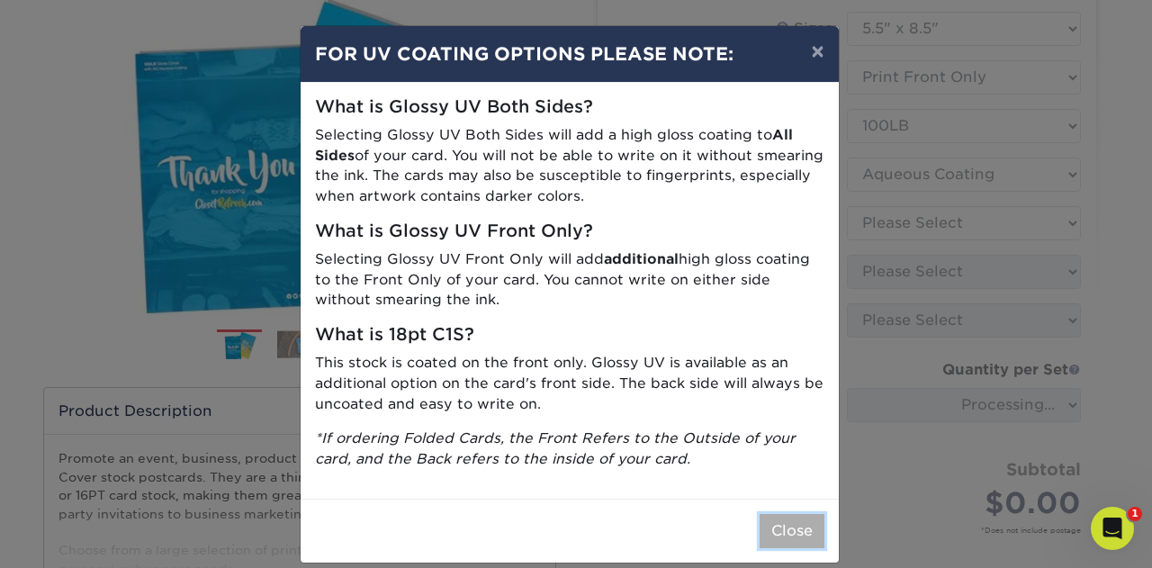
click at [784, 537] on button "Close" at bounding box center [791, 531] width 65 height 34
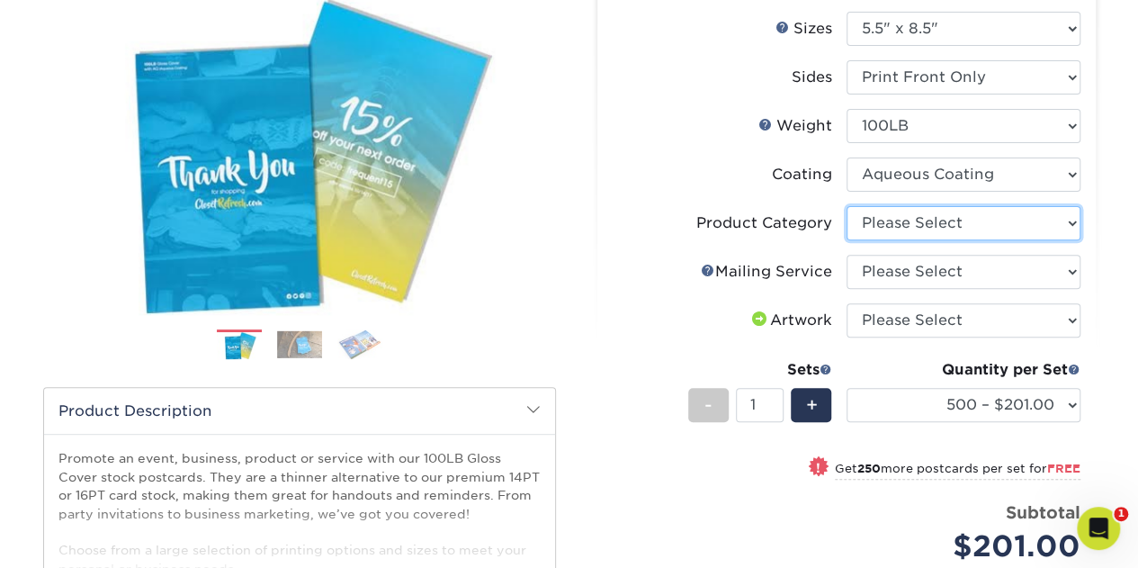
click at [1070, 223] on select "Please Select Postcards" at bounding box center [964, 223] width 234 height 34
select select "9b7272e0-d6c8-4c3c-8e97-d3a1bcdab858"
click at [847, 206] on select "Please Select Postcards" at bounding box center [964, 223] width 234 height 34
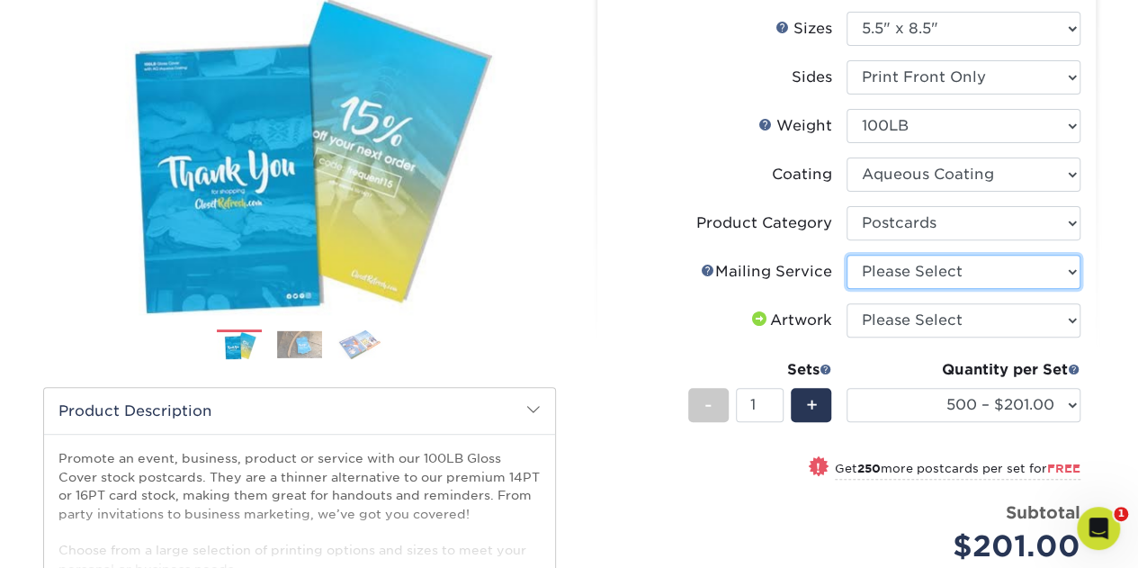
click at [1066, 279] on select "Please Select No Direct Mailing Service No, I will mail/stamp/imprint Direct Ma…" at bounding box center [964, 272] width 234 height 34
select select "3e5e9bdd-d78a-4c28-a41d-fe1407925ca6"
click at [847, 255] on select "Please Select No Direct Mailing Service No, I will mail/stamp/imprint Direct Ma…" at bounding box center [964, 272] width 234 height 34
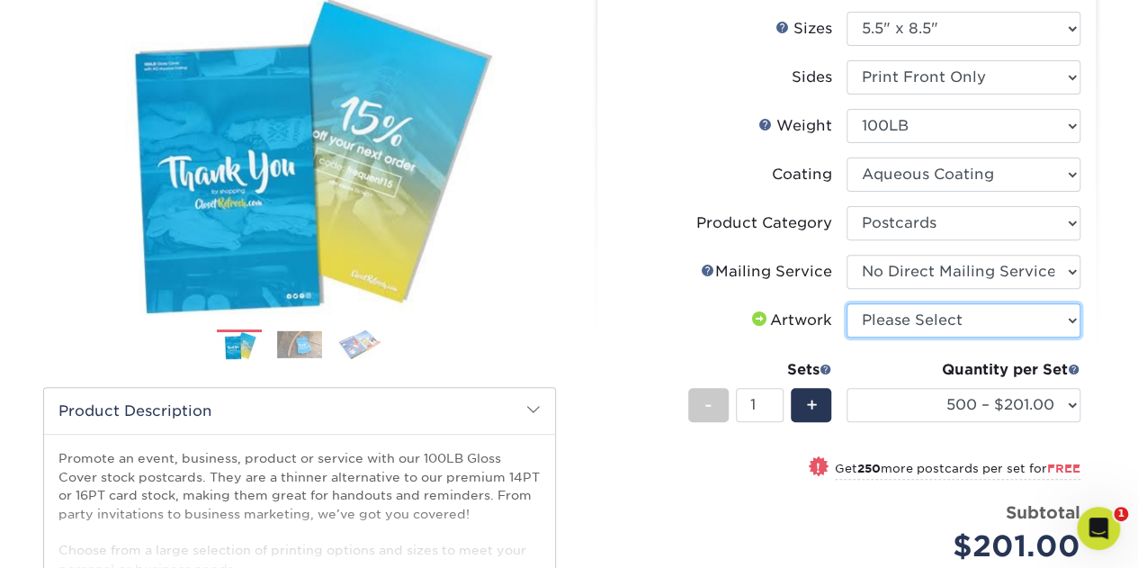
click at [1070, 313] on select "Please Select I will upload files I need a design - $150" at bounding box center [964, 320] width 234 height 34
select select "upload"
click at [847, 303] on select "Please Select I will upload files I need a design - $150" at bounding box center [964, 320] width 234 height 34
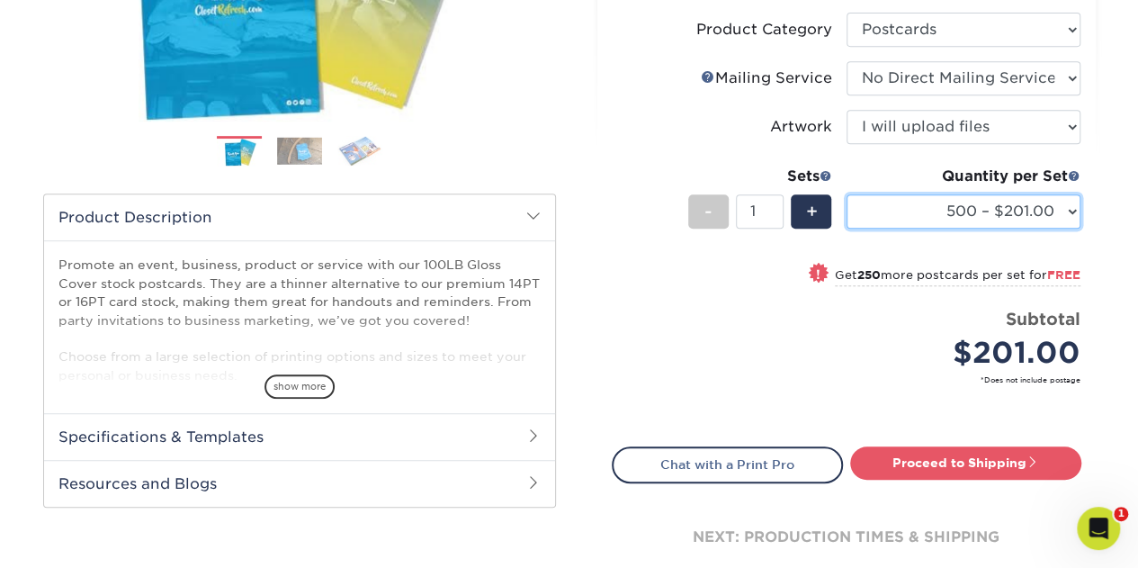
click at [1069, 210] on select "500 – $201.00 750 – $181.00 1000 – $232.00 1500 – $226.00 2000 – $280.00 2500 –…" at bounding box center [964, 211] width 234 height 34
select select "1500 – $226.00"
click at [847, 194] on select "500 – $201.00 750 – $181.00 1000 – $232.00 1500 – $226.00 2000 – $280.00 2500 –…" at bounding box center [964, 211] width 234 height 34
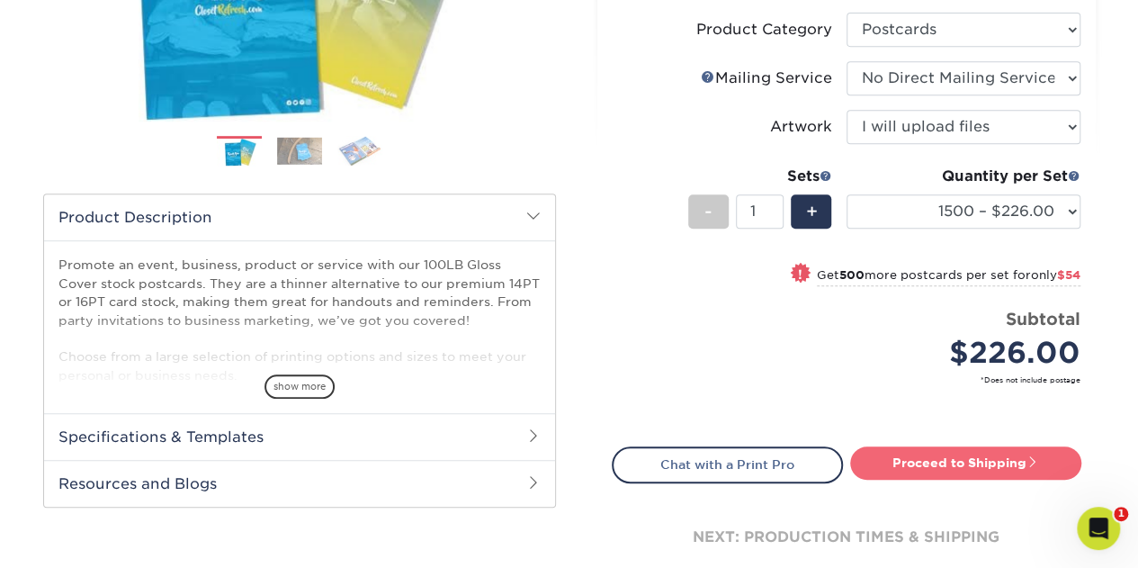
click at [961, 465] on link "Proceed to Shipping" at bounding box center [965, 462] width 231 height 32
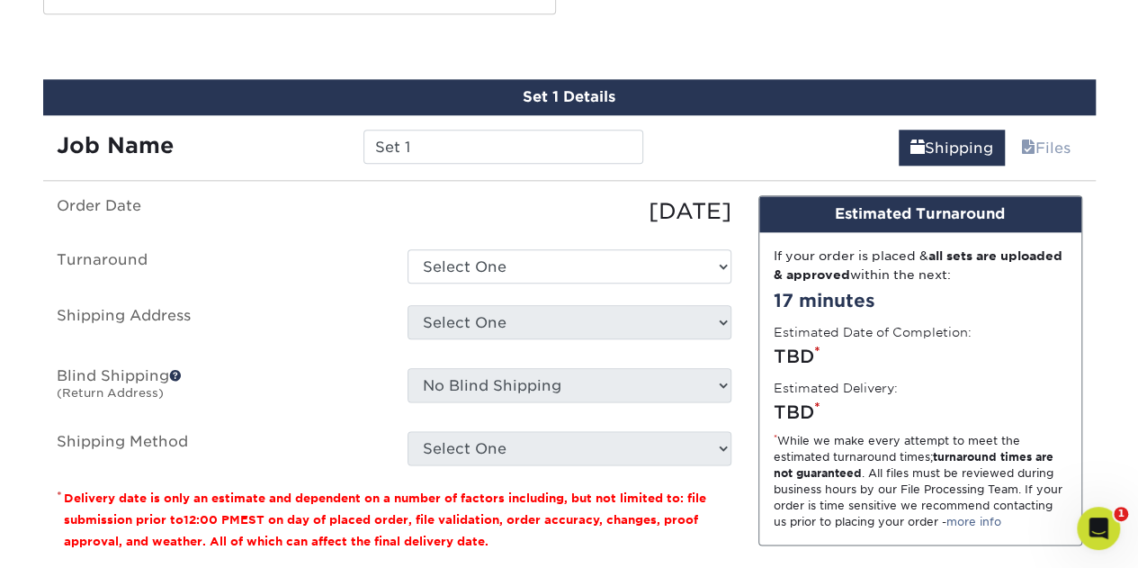
scroll to position [907, 0]
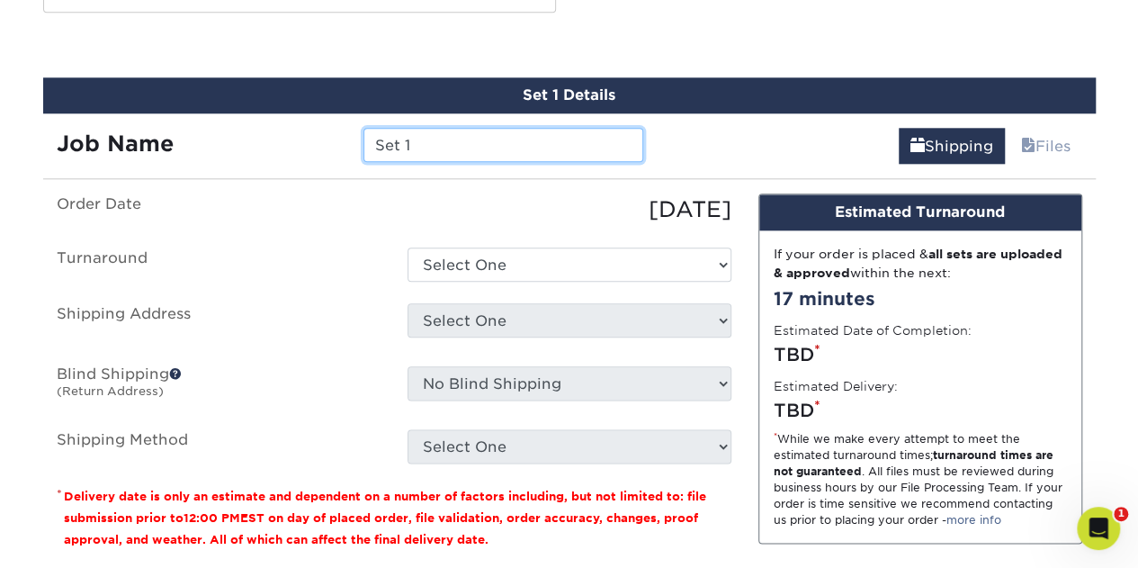
click at [490, 139] on input "Set 1" at bounding box center [503, 145] width 280 height 34
type input "S"
click at [602, 159] on input "Save the Date" at bounding box center [503, 145] width 280 height 34
type input "Save the Date 2026"
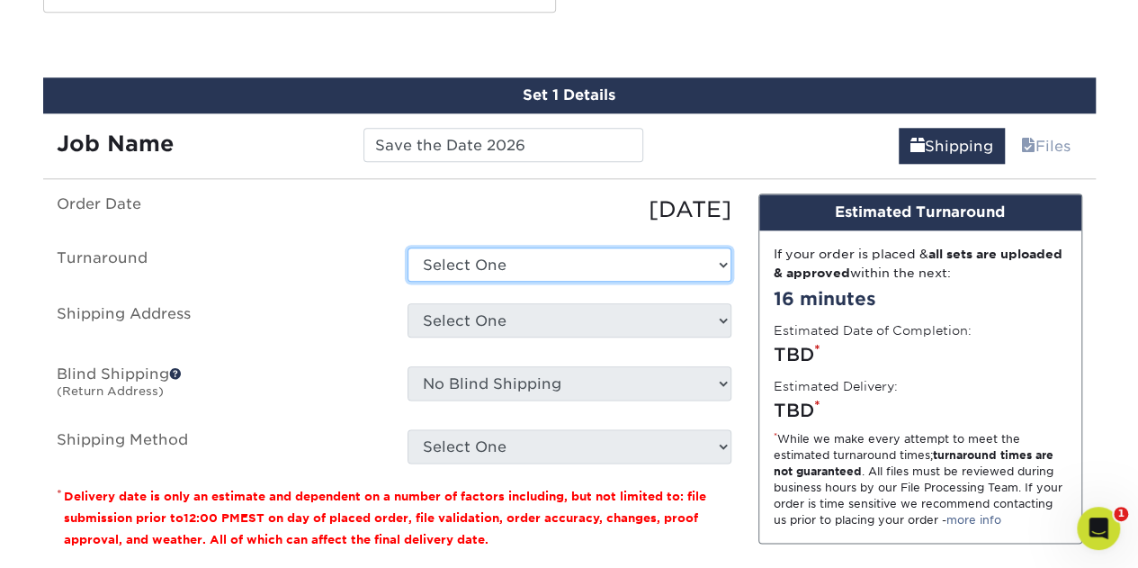
click at [632, 263] on select "Select One 2-4 Business Days 2 Day Next Business Day" at bounding box center [570, 264] width 324 height 34
select select "32d59588-6cde-48b4-b81e-83ab658a2e4c"
click at [408, 247] on select "Select One 2-4 Business Days 2 Day Next Business Day" at bounding box center [570, 264] width 324 height 34
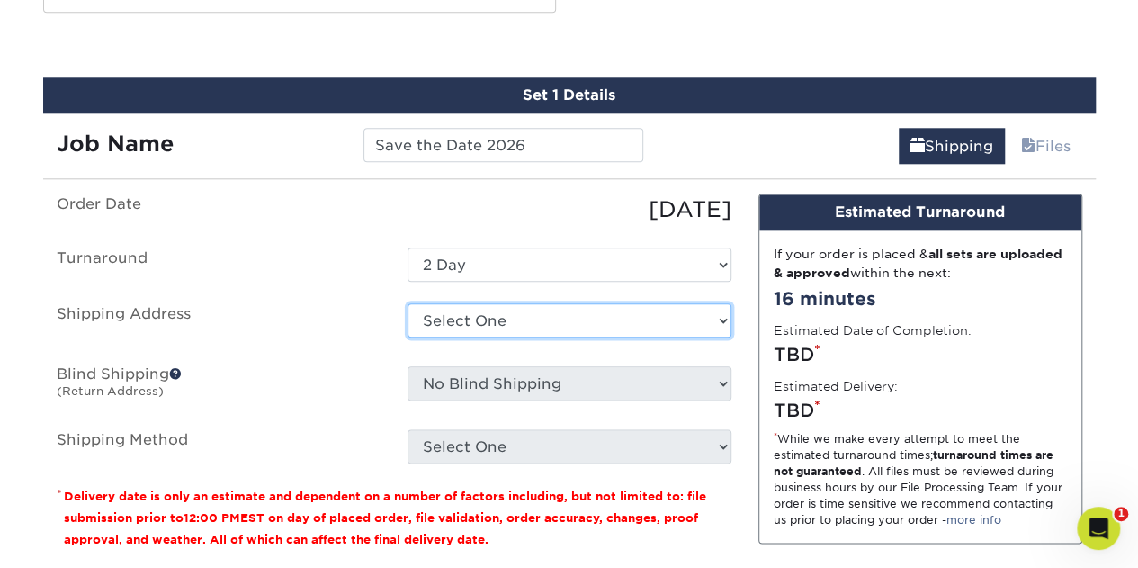
click at [553, 314] on select "Select One Caught Orange Handed cards for SAM F&D BOB Fiber Choice 10 ct Sell S…" at bounding box center [570, 320] width 324 height 34
select select "271090"
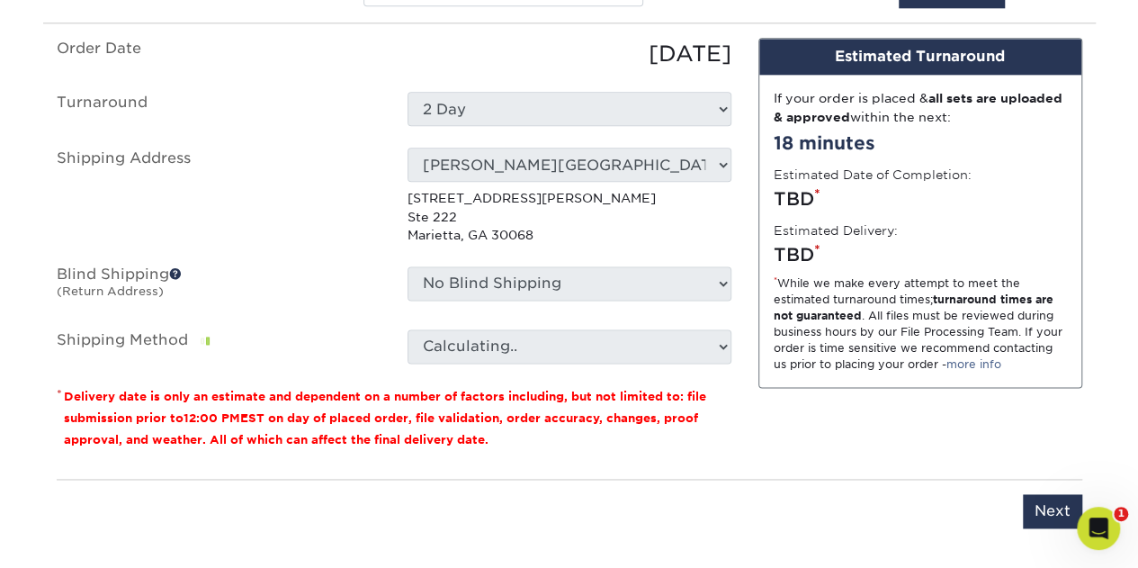
scroll to position [1096, 0]
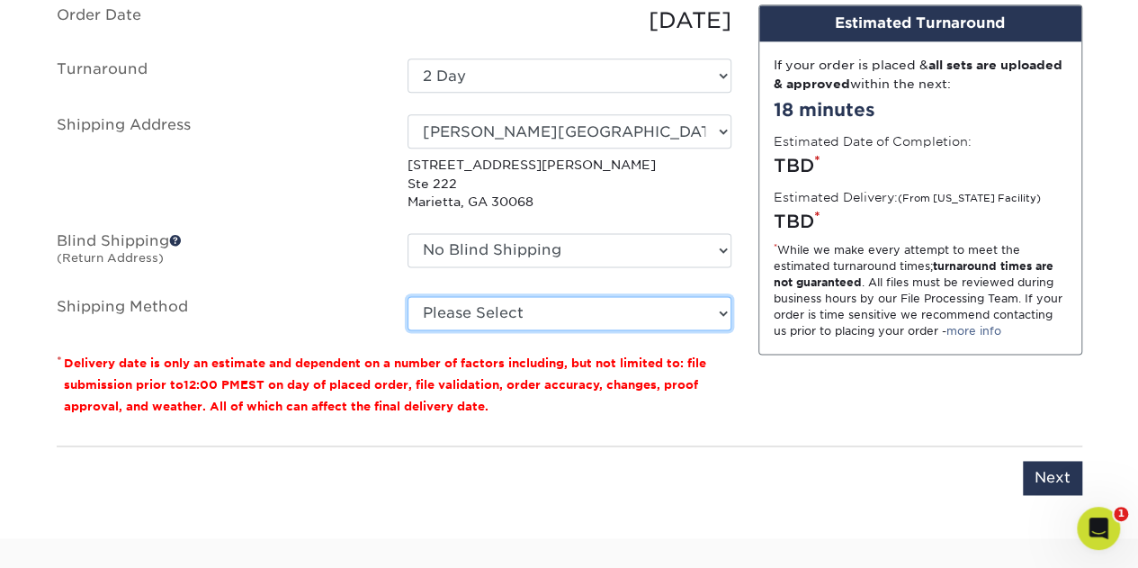
click at [711, 317] on select "Please Select Ground Shipping (+$23.99) 3 Day Shipping Service (+$42.66) 2 Day …" at bounding box center [570, 313] width 324 height 34
select select "02"
click at [408, 296] on select "Please Select Ground Shipping (+$23.99) 3 Day Shipping Service (+$42.66) 2 Day …" at bounding box center [570, 313] width 324 height 34
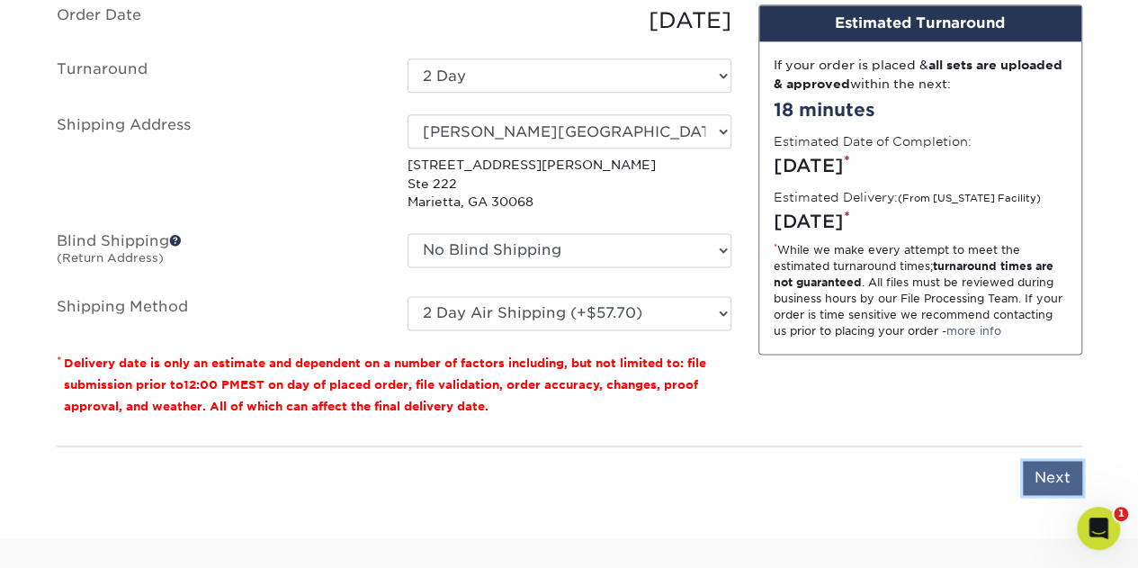
click at [1060, 472] on input "Next" at bounding box center [1052, 478] width 59 height 34
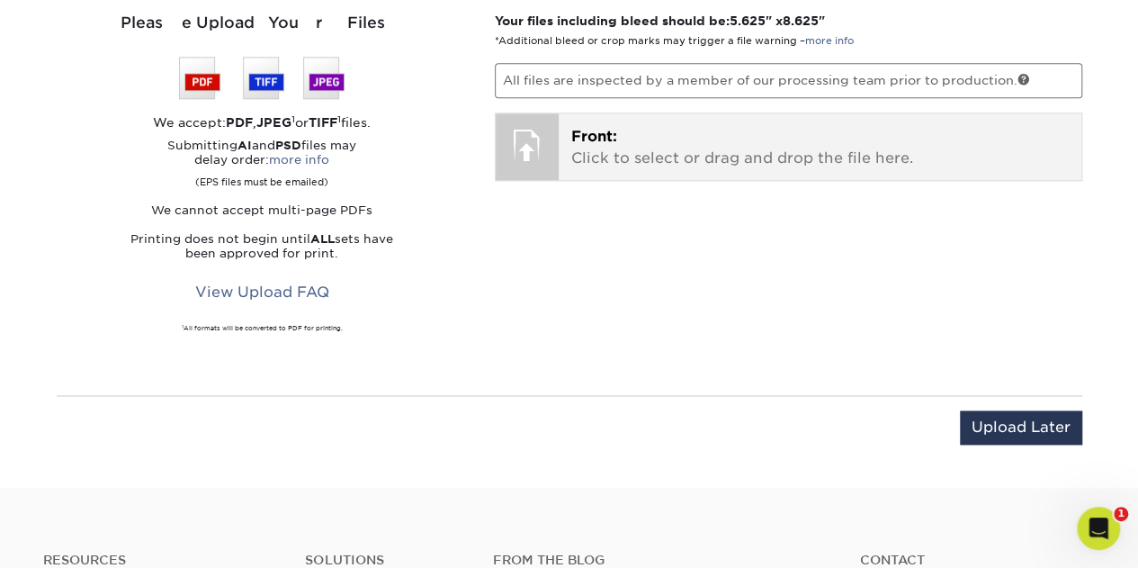
click at [783, 145] on p "Front: Click to select or drag and drop the file here." at bounding box center [820, 147] width 498 height 43
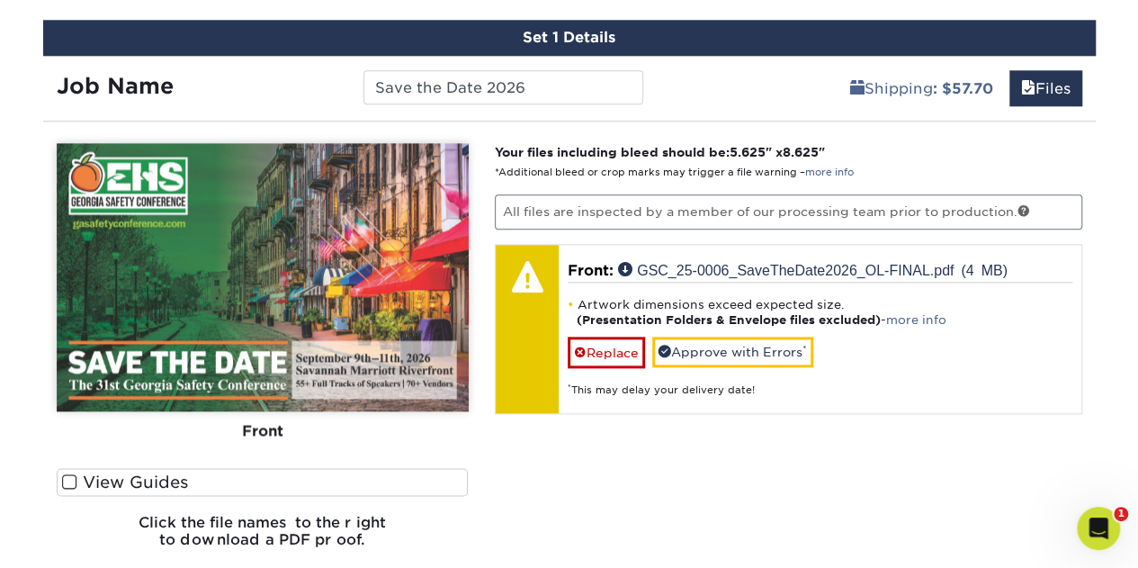
scroll to position [983, 0]
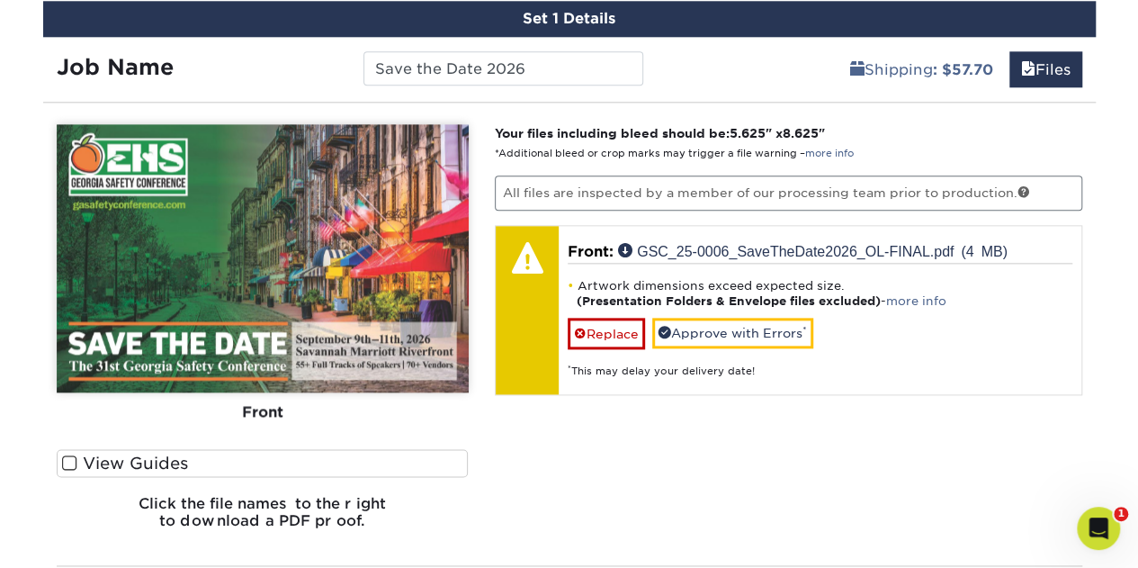
click at [71, 456] on span at bounding box center [69, 462] width 15 height 17
click at [0, 0] on input "View Guides" at bounding box center [0, 0] width 0 height 0
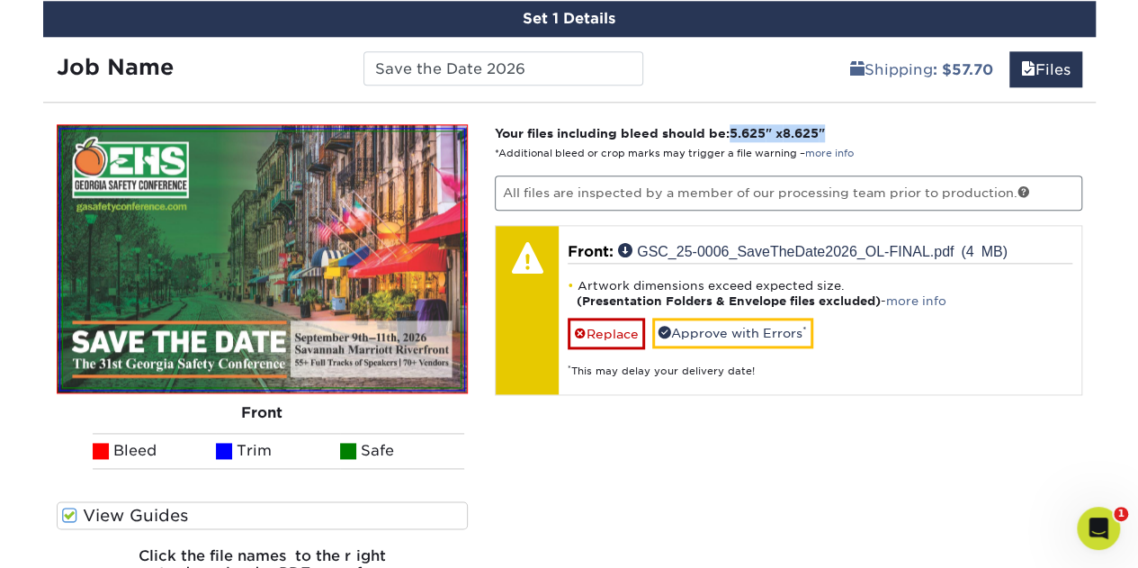
drag, startPoint x: 844, startPoint y: 128, endPoint x: 736, endPoint y: 129, distance: 108.0
click at [736, 129] on p "Your files including bleed should be: 5.625 " x 8.625 " *Additional bleed or cr…" at bounding box center [788, 142] width 587 height 37
copy strong "5.625 " x 8.625 ""
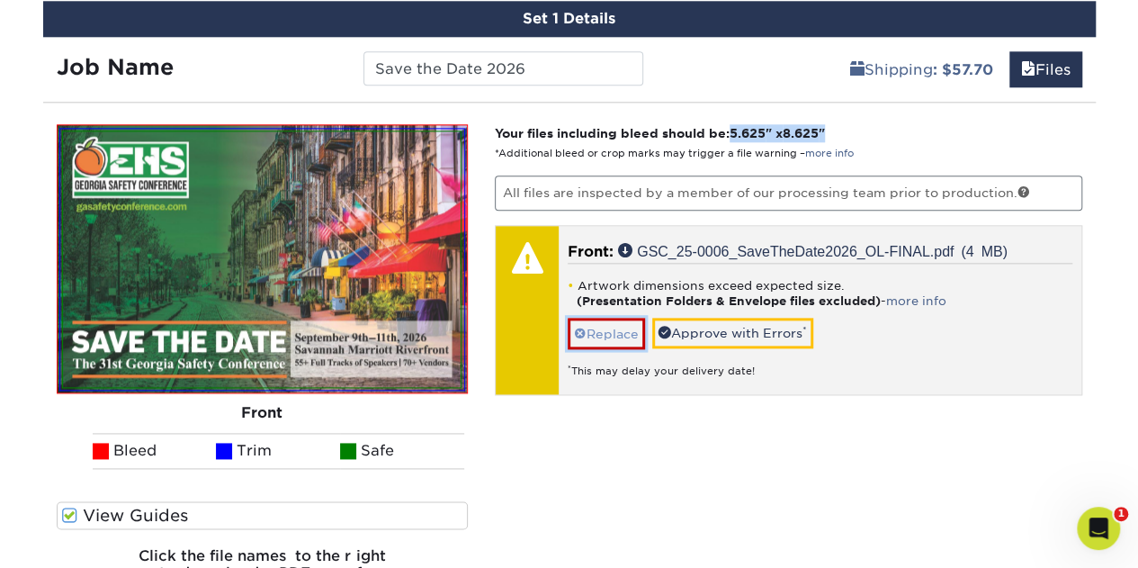
click at [601, 332] on link "Replace" at bounding box center [606, 333] width 77 height 31
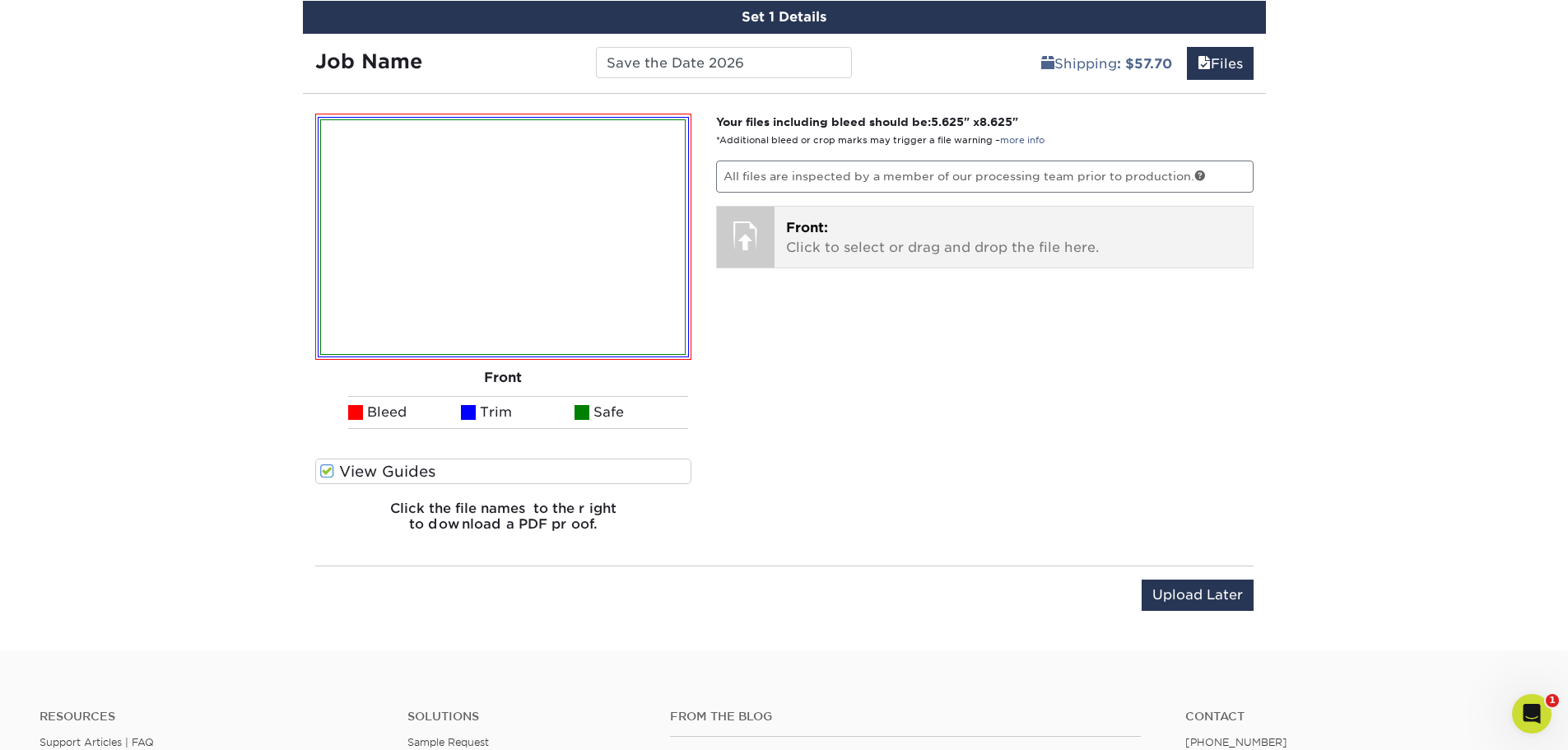
click at [834, 237] on p "Front: Click to select or drag and drop the file here." at bounding box center [1014, 237] width 456 height 39
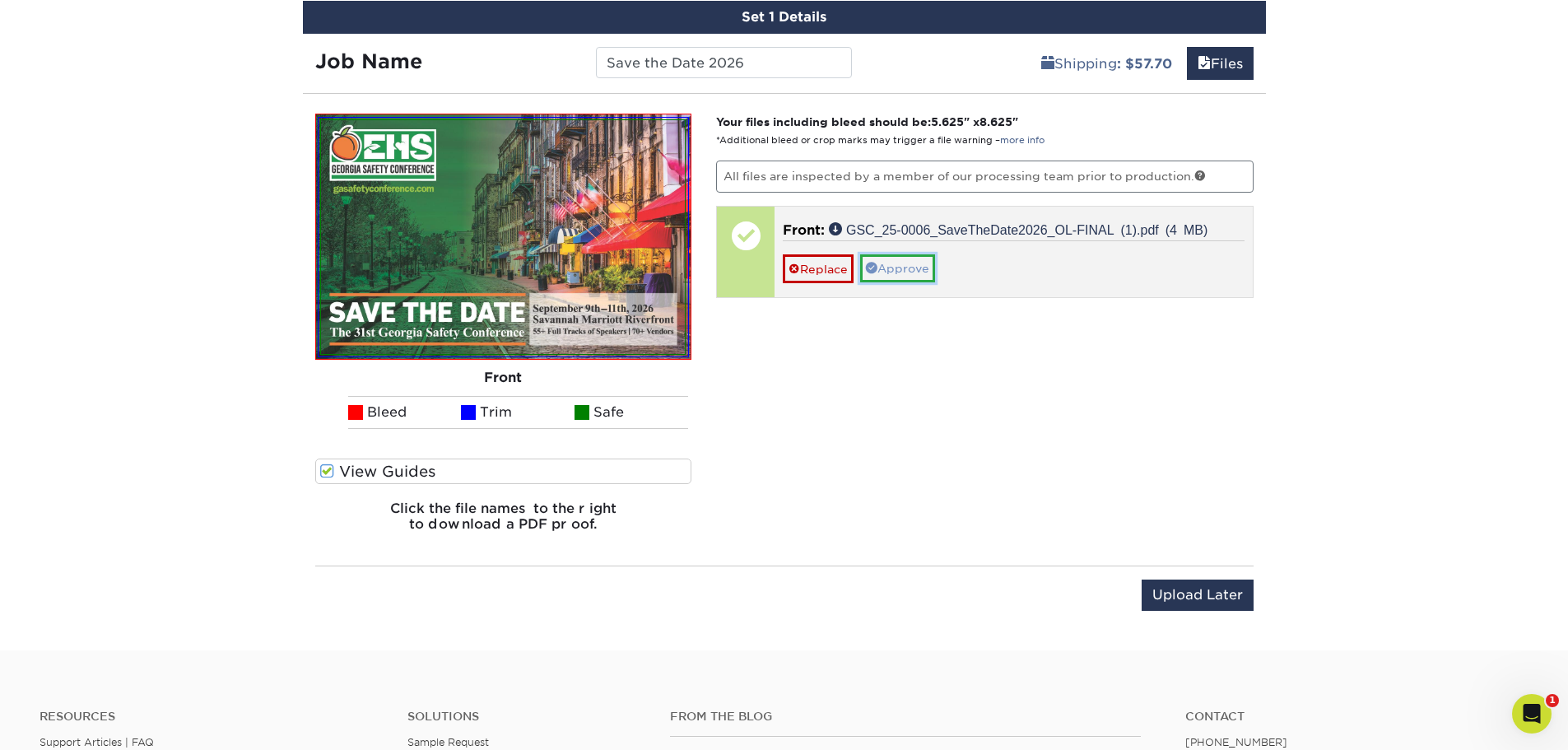
click at [907, 272] on link "Approve" at bounding box center [897, 268] width 75 height 28
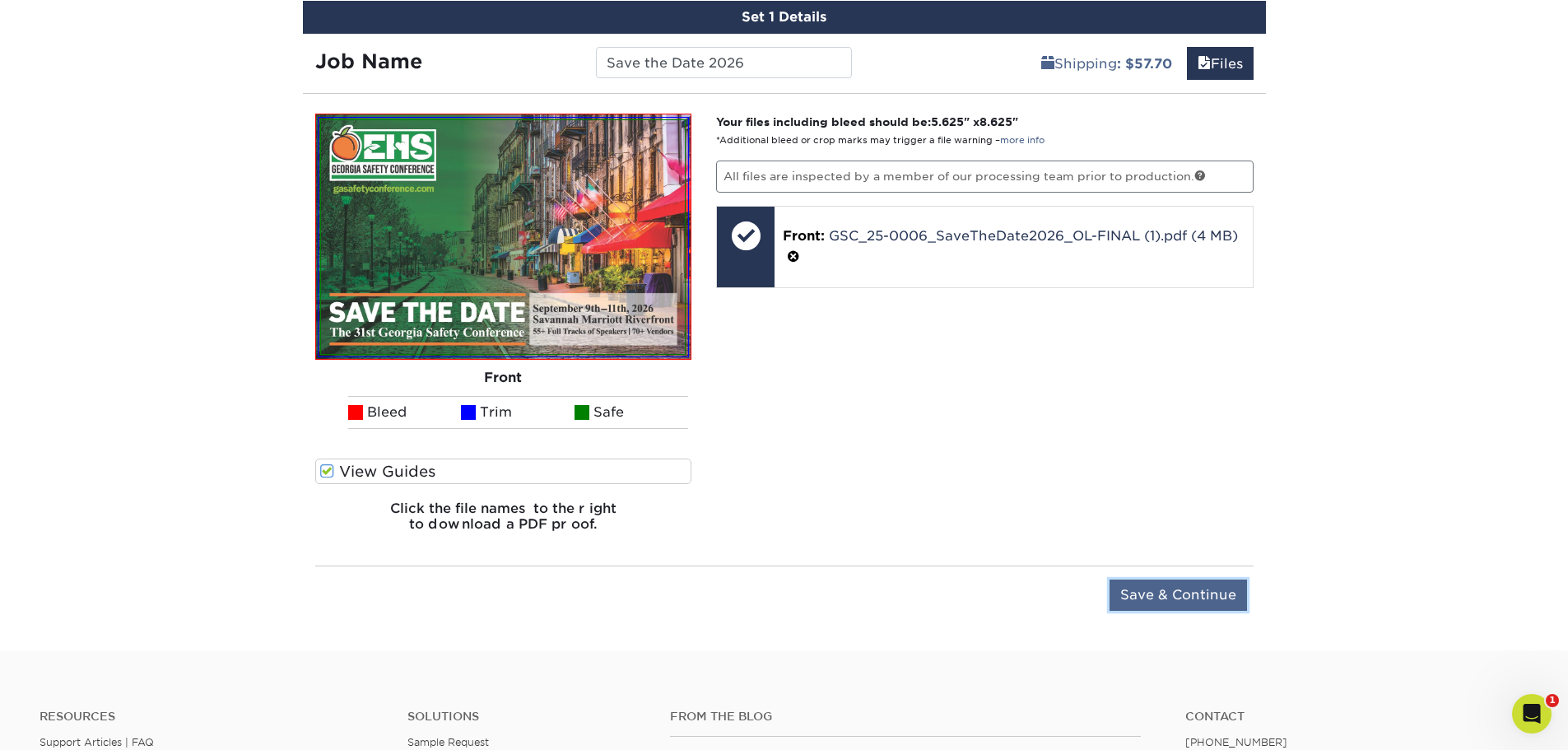
click at [1040, 519] on input "Save & Continue" at bounding box center [1178, 595] width 137 height 31
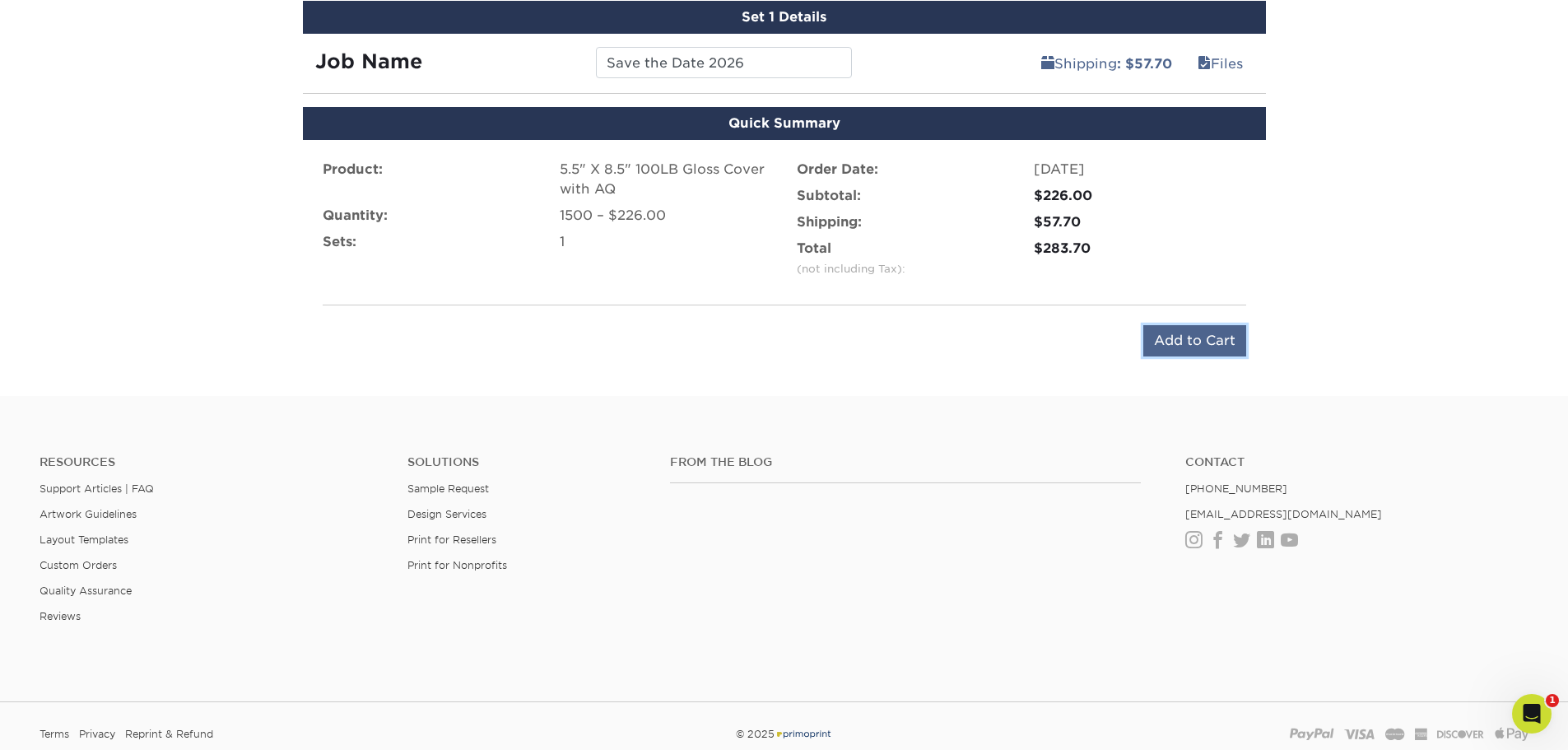
click at [1040, 342] on input "Add to Cart" at bounding box center [1195, 340] width 102 height 31
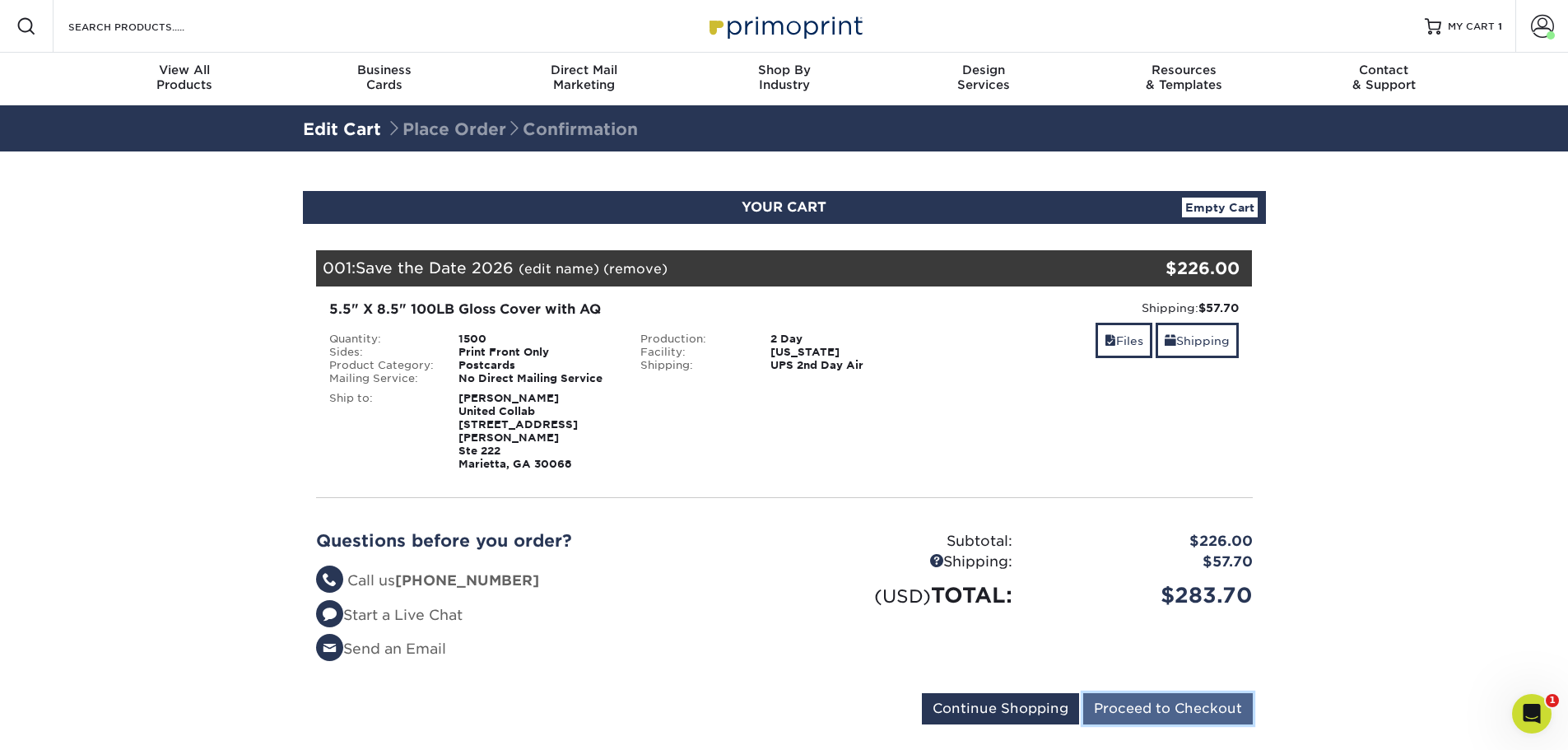
click at [1169, 693] on input "Proceed to Checkout" at bounding box center [1167, 709] width 169 height 31
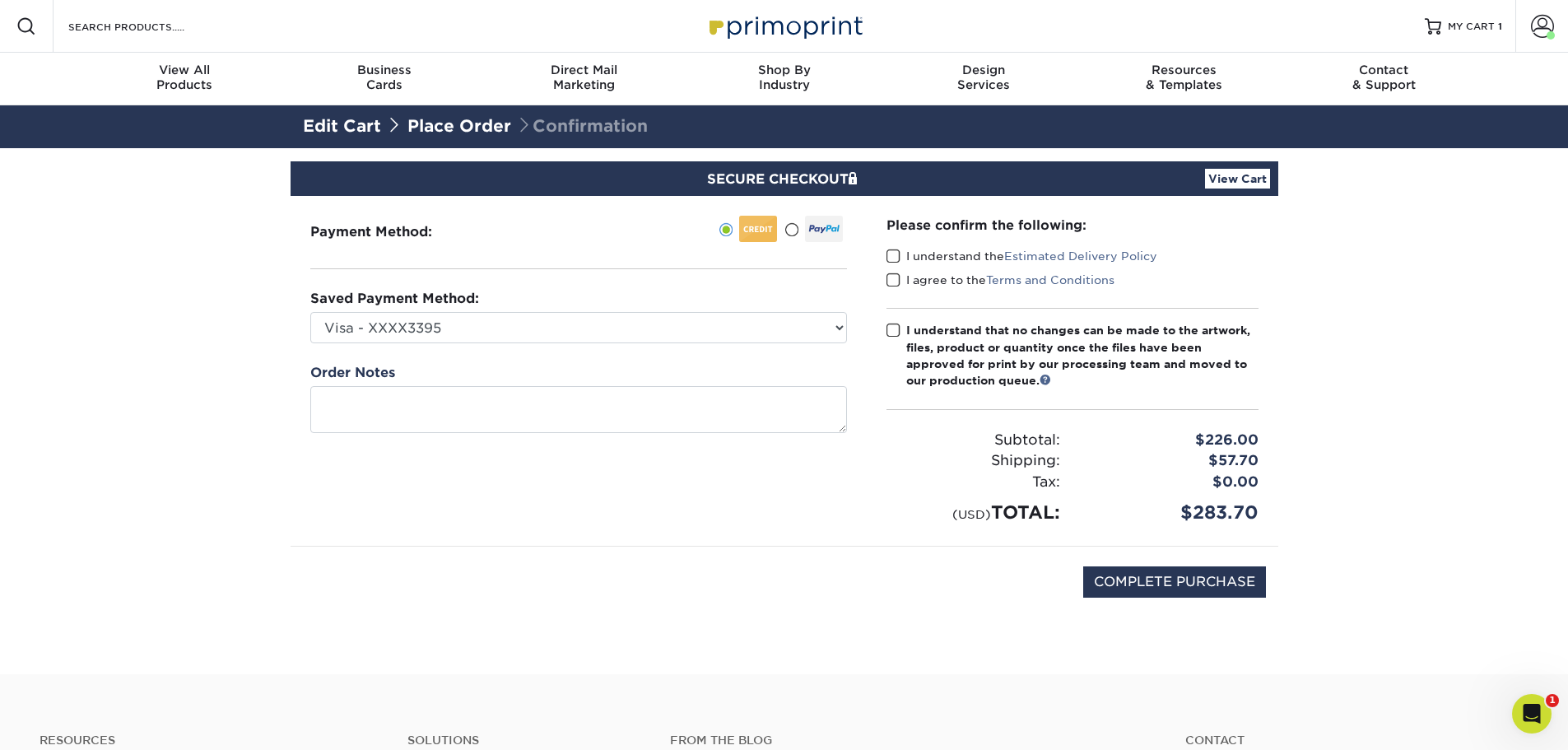
click at [891, 257] on span at bounding box center [893, 256] width 14 height 16
click at [0, 0] on input "I understand the Estimated Delivery Policy" at bounding box center [0, 0] width 0 height 0
click at [896, 279] on span at bounding box center [893, 280] width 14 height 16
click at [0, 0] on input "I agree to the Terms and Conditions" at bounding box center [0, 0] width 0 height 0
click at [895, 327] on span at bounding box center [893, 330] width 14 height 16
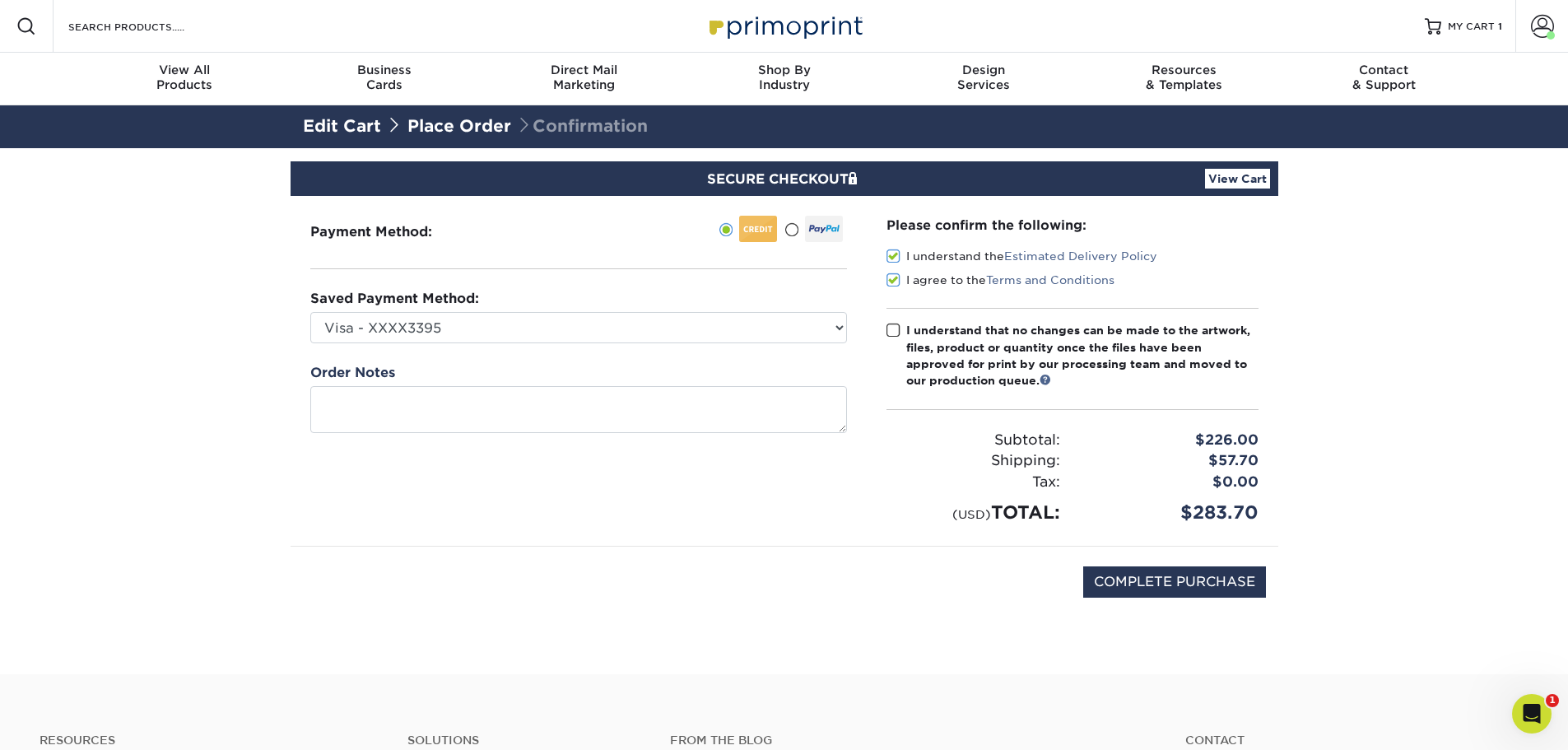
click at [0, 0] on input "I understand that no changes can be made to the artwork, files, product or quan…" at bounding box center [0, 0] width 0 height 0
click at [1185, 579] on input "COMPLETE PURCHASE" at bounding box center [1175, 582] width 183 height 31
type input "PROCESSING, PLEASE WAIT..."
